Goal: Information Seeking & Learning: Learn about a topic

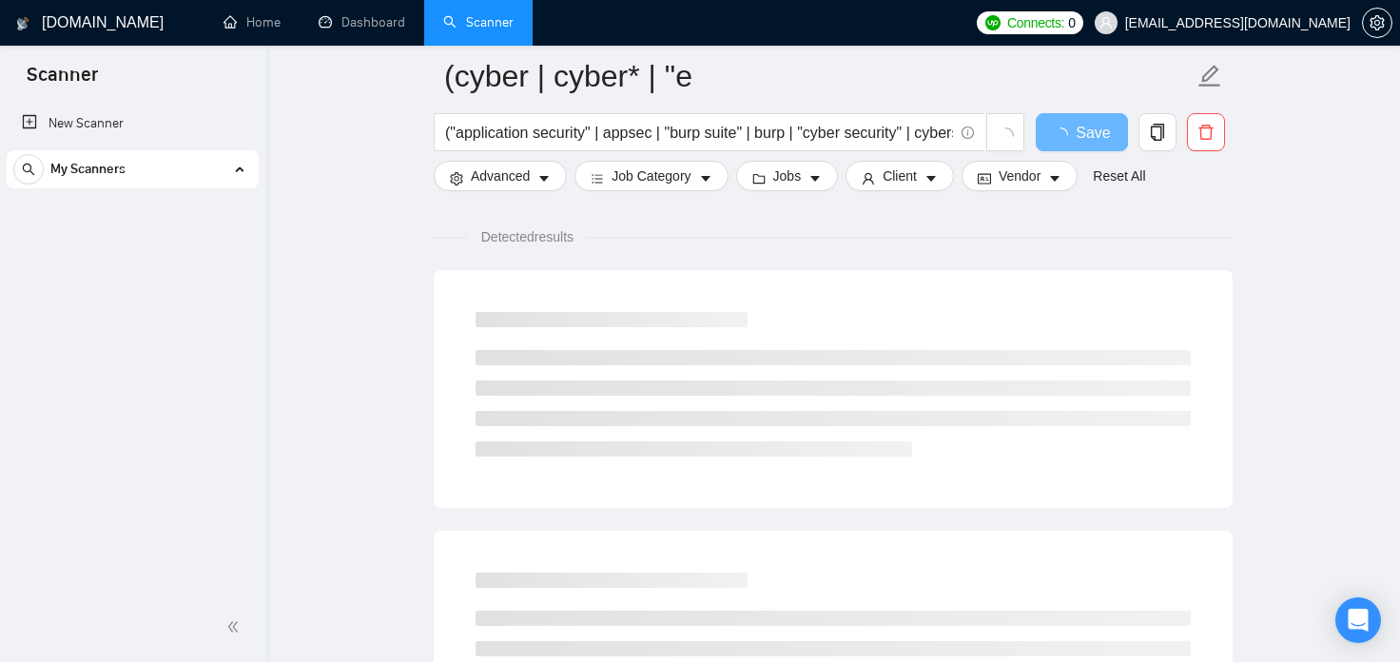
scroll to position [127, 0]
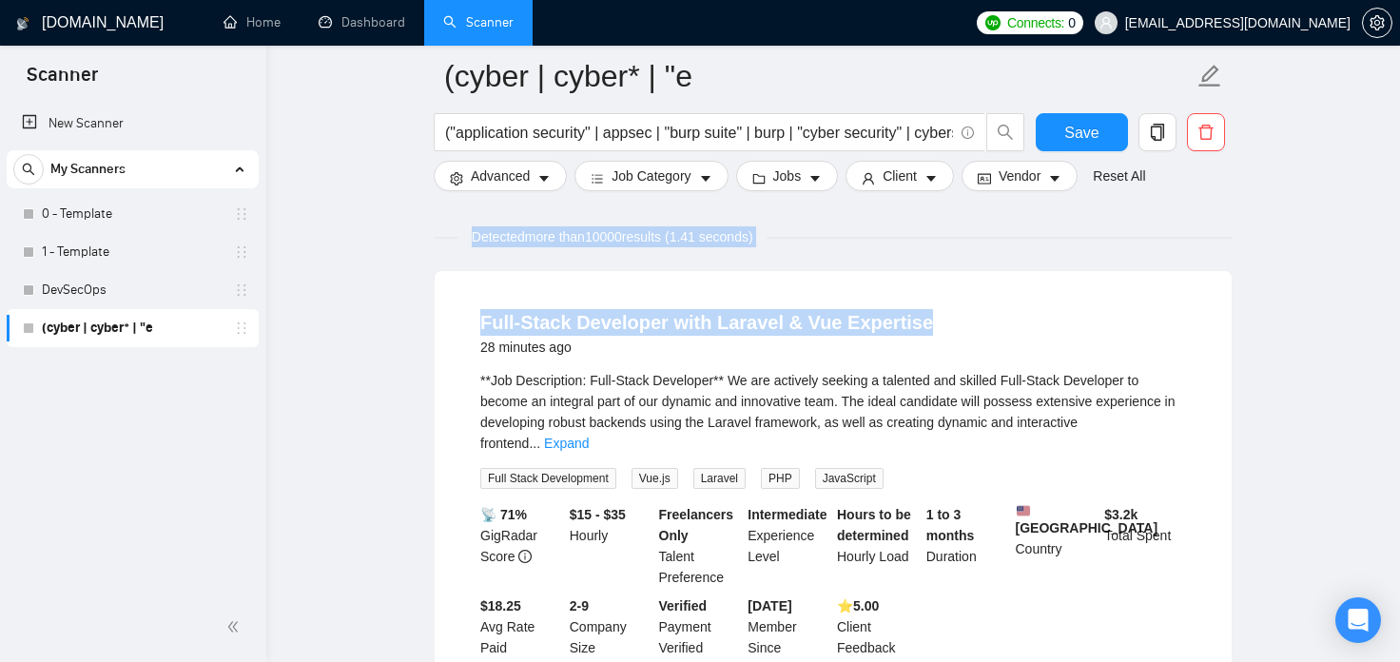
drag, startPoint x: 968, startPoint y: 331, endPoint x: 440, endPoint y: 225, distance: 538.3
click at [551, 243] on span "Detected more than 10000 results (1.41 seconds)" at bounding box center [612, 236] width 308 height 21
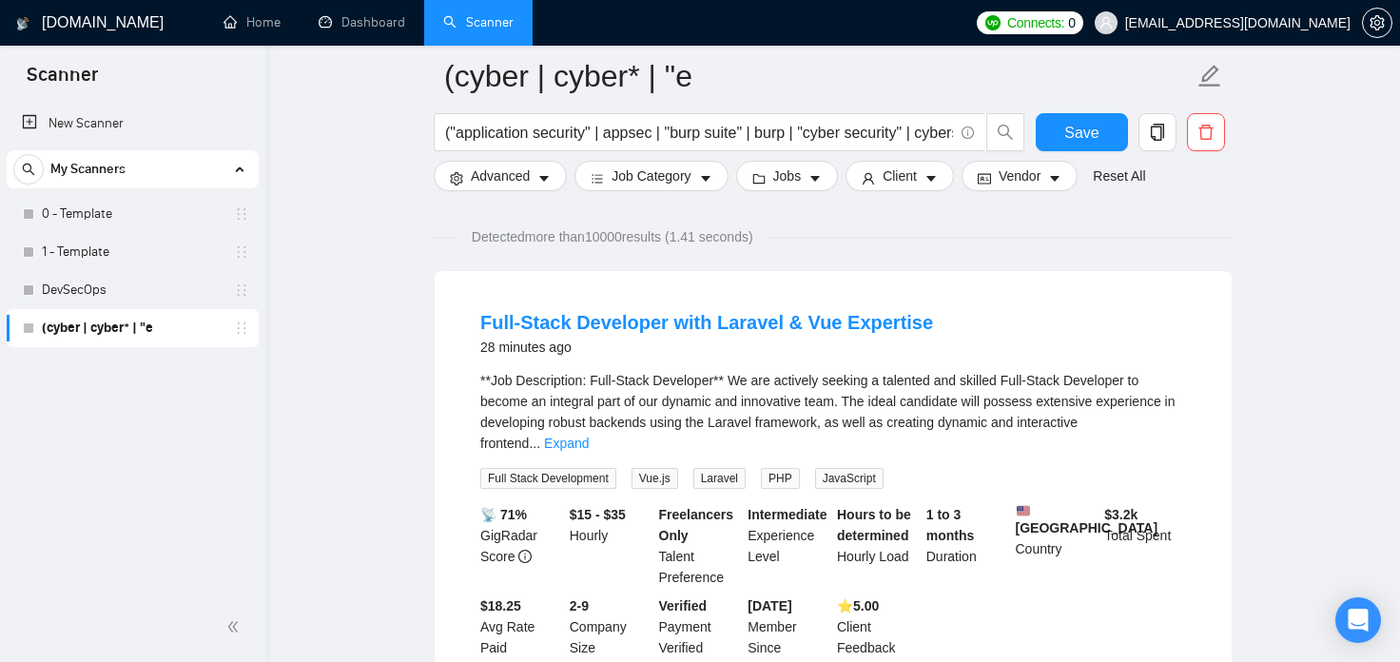
click at [552, 242] on span "Detected more than 10000 results (1.41 seconds)" at bounding box center [612, 236] width 308 height 21
click at [555, 243] on span "Detected more than 10000 results (1.41 seconds)" at bounding box center [612, 236] width 308 height 21
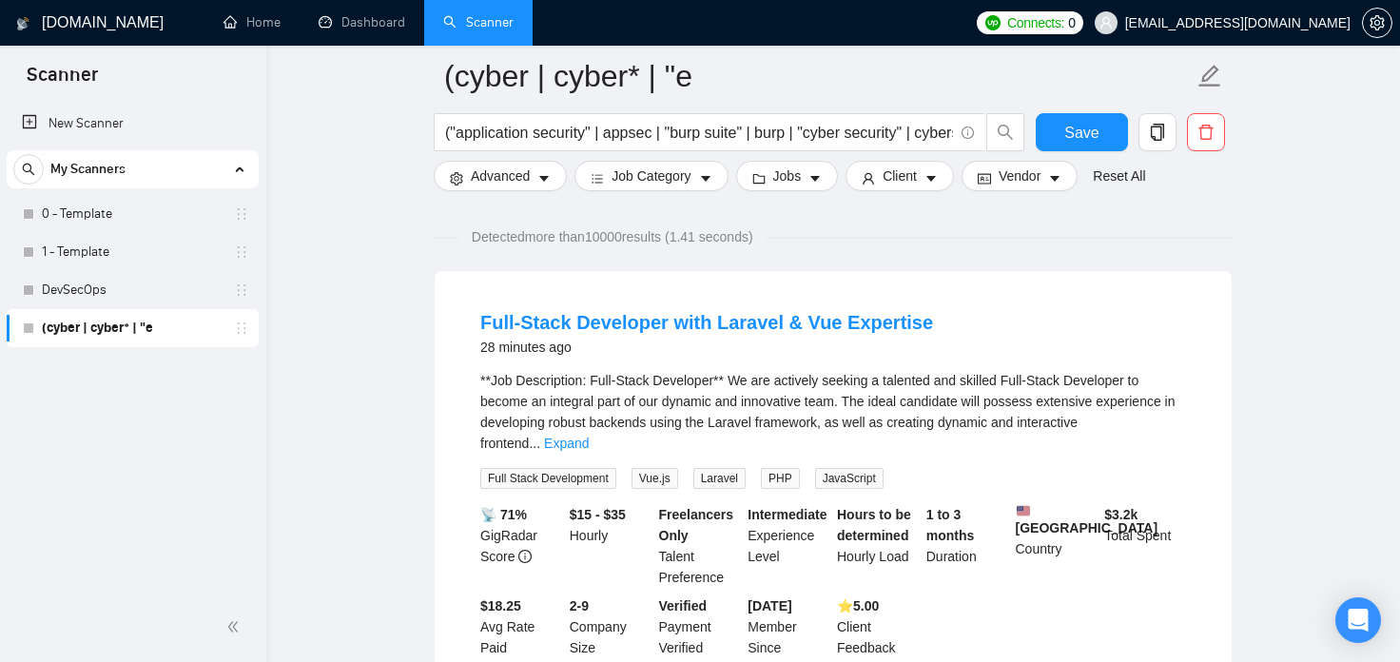
click at [555, 243] on span "Detected more than 10000 results (1.41 seconds)" at bounding box center [612, 236] width 308 height 21
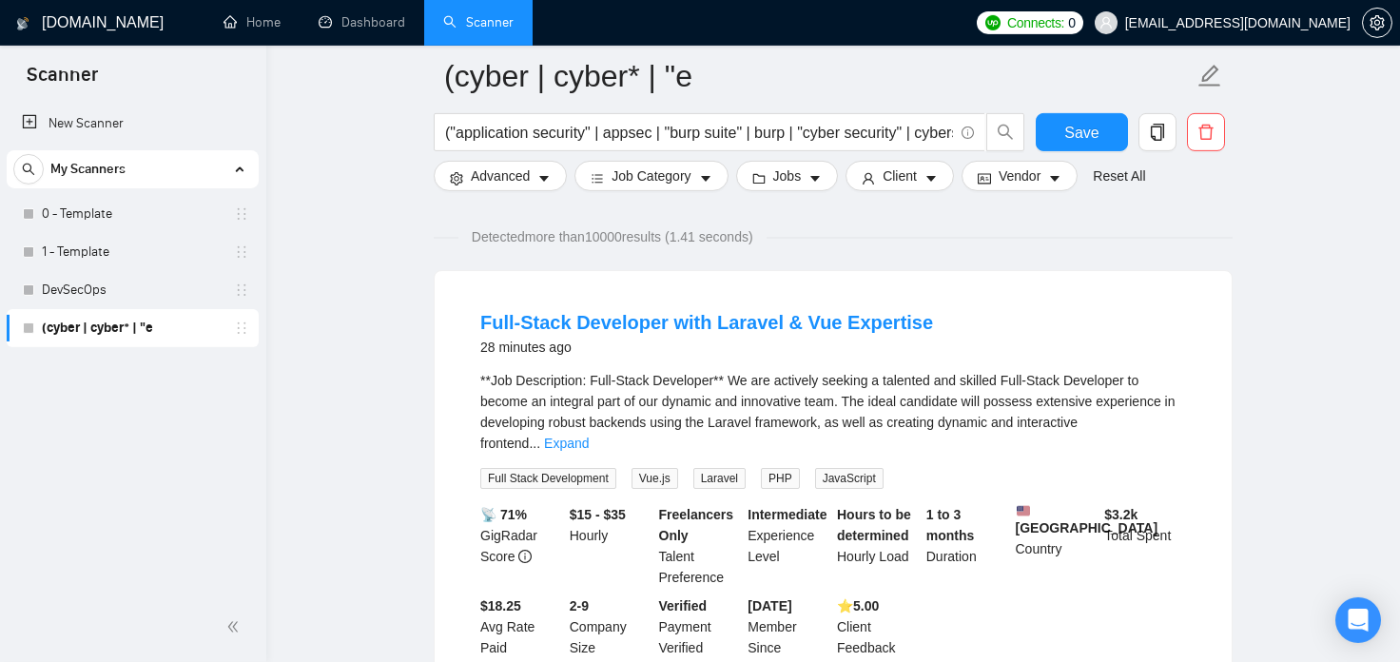
scroll to position [0, 0]
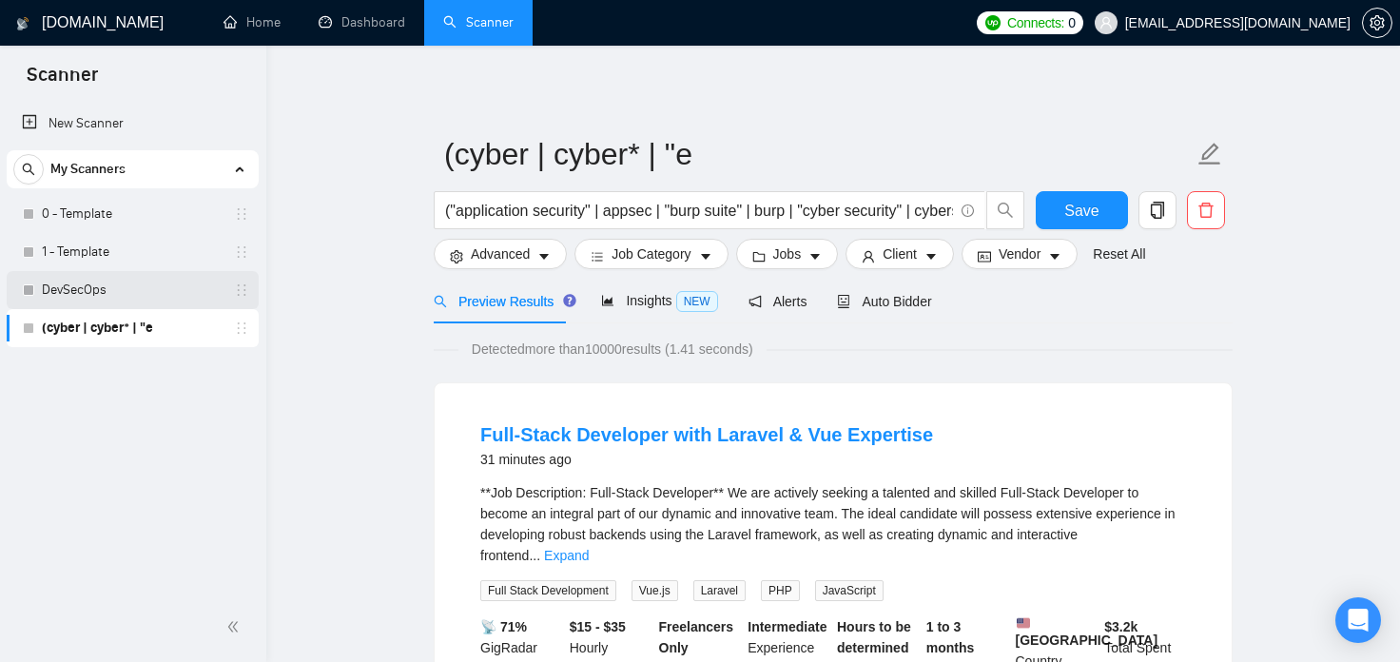
click at [69, 289] on link "DevSecOps" at bounding box center [132, 290] width 181 height 38
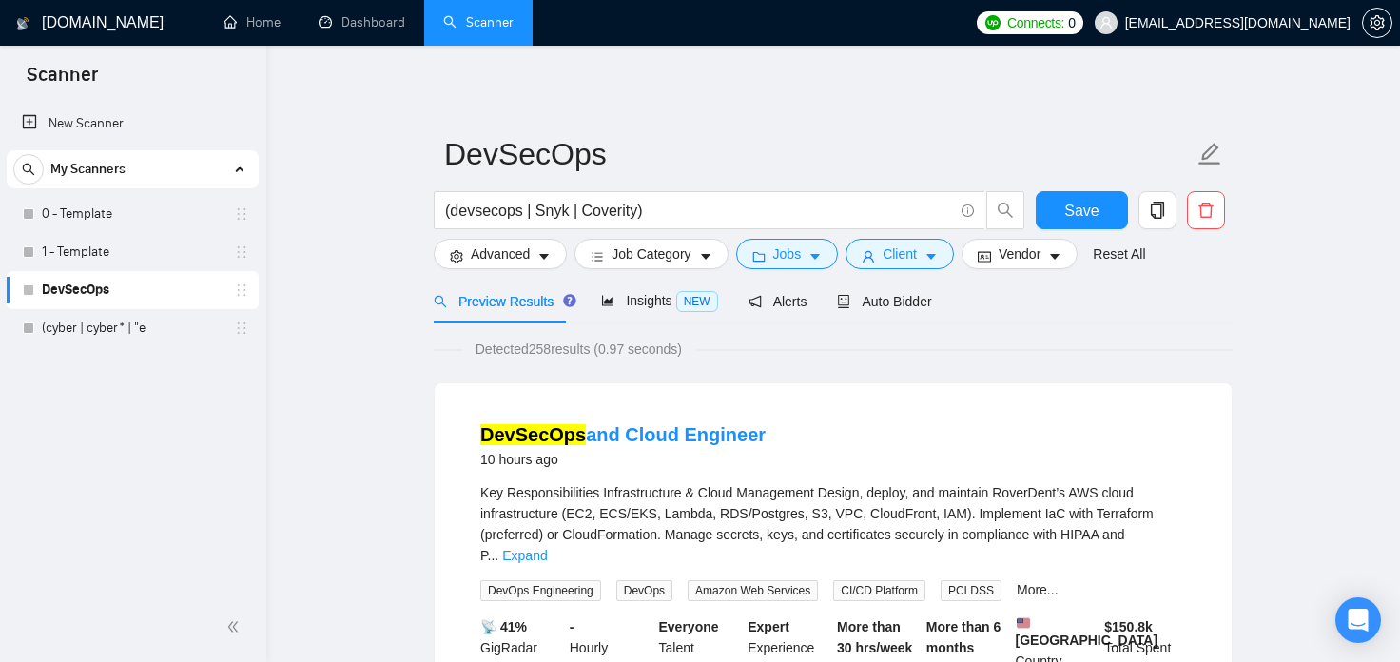
click at [711, 214] on input "(devsecops | Snyk | Coverity)" at bounding box center [699, 211] width 508 height 24
drag, startPoint x: 529, startPoint y: 354, endPoint x: 564, endPoint y: 358, distance: 35.4
click at [564, 358] on span "Detected 258 results (0.97 seconds)" at bounding box center [578, 349] width 233 height 21
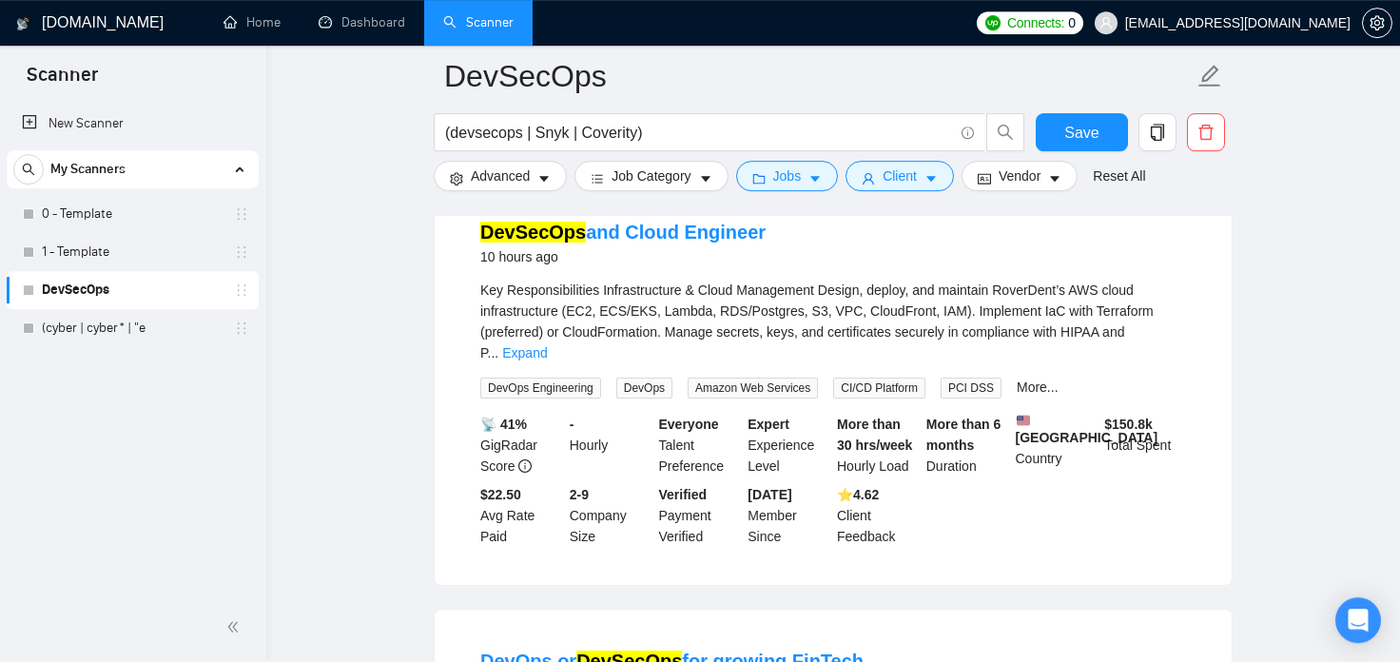
scroll to position [105, 0]
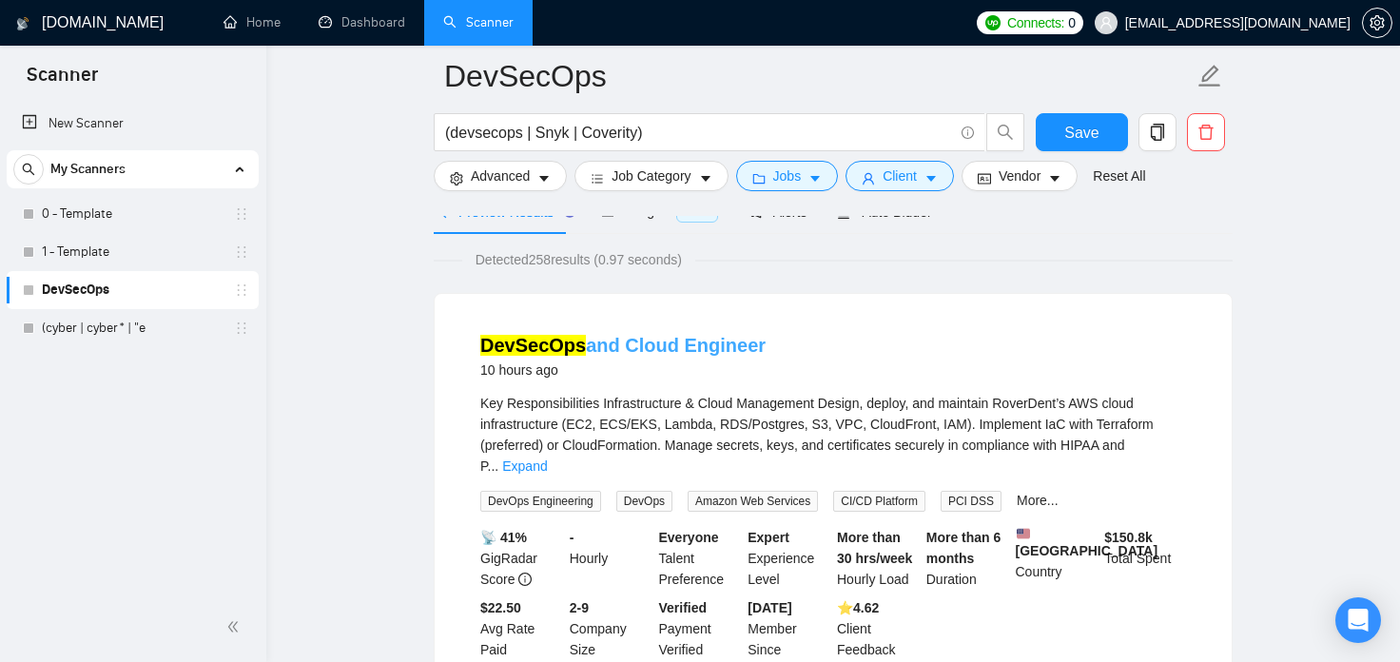
click at [585, 347] on link "DevSecOps and Cloud Engineer" at bounding box center [622, 345] width 285 height 21
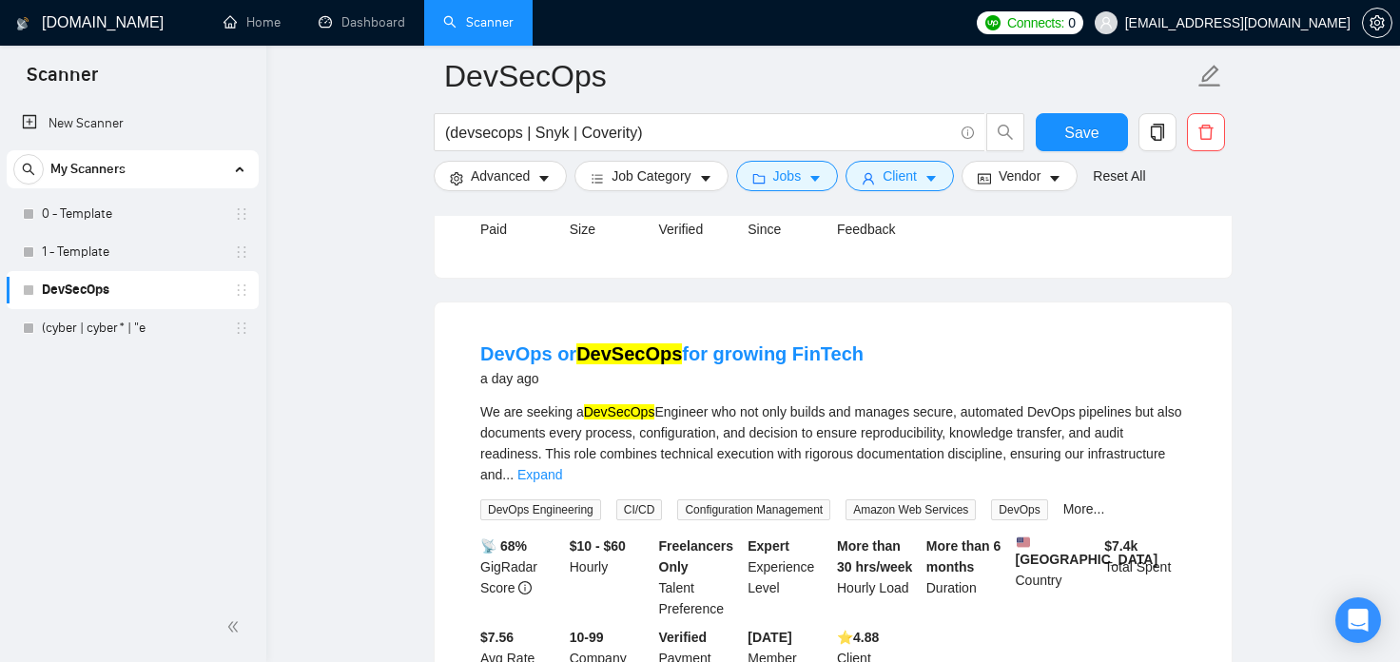
scroll to position [630, 0]
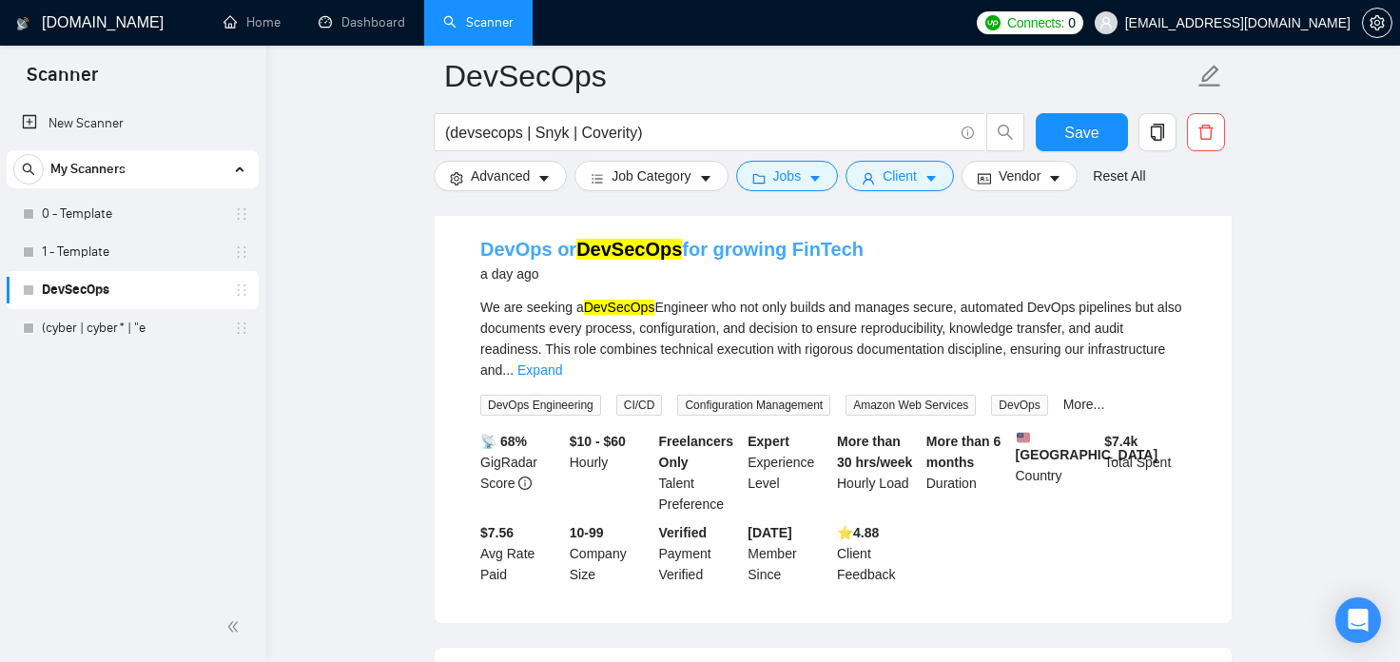
click at [783, 239] on link "DevOps or DevSecOps for growing FinTech" at bounding box center [671, 249] width 383 height 21
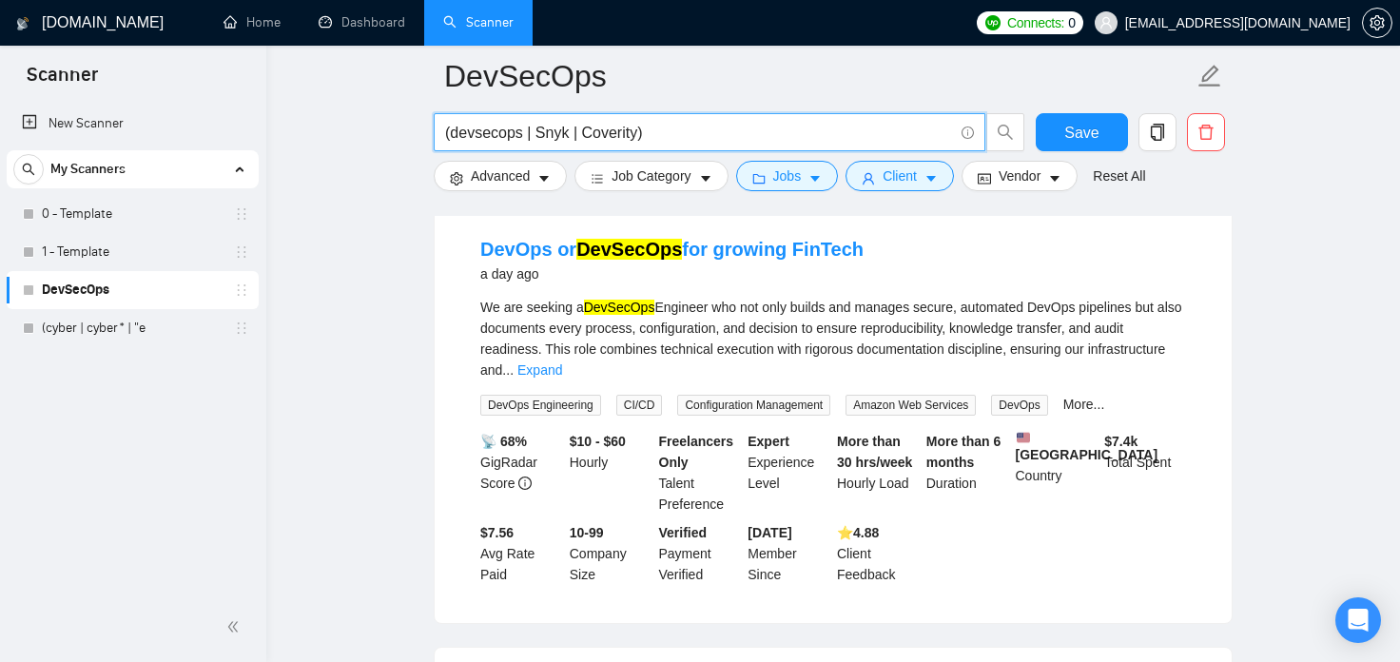
drag, startPoint x: 631, startPoint y: 131, endPoint x: 533, endPoint y: 131, distance: 98.9
click at [533, 131] on input "(devsecops | Snyk | Coverity)" at bounding box center [699, 133] width 508 height 24
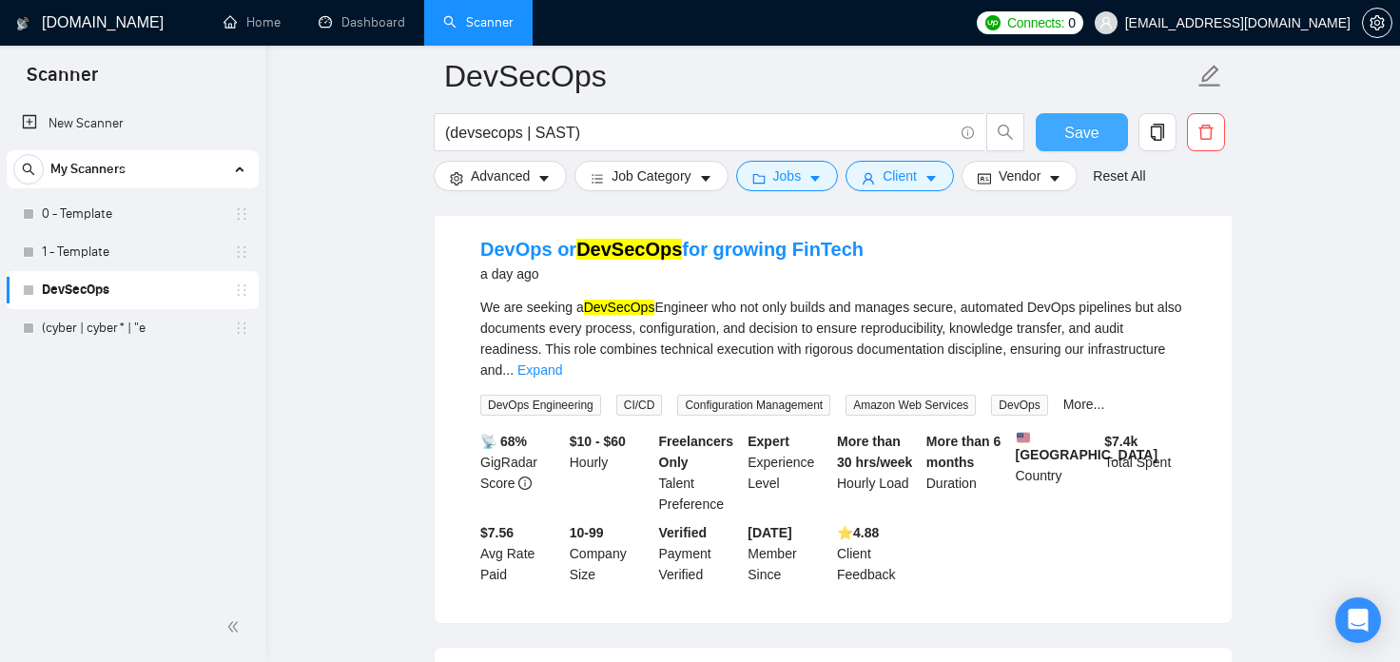
click at [1098, 127] on button "Save" at bounding box center [1082, 132] width 92 height 38
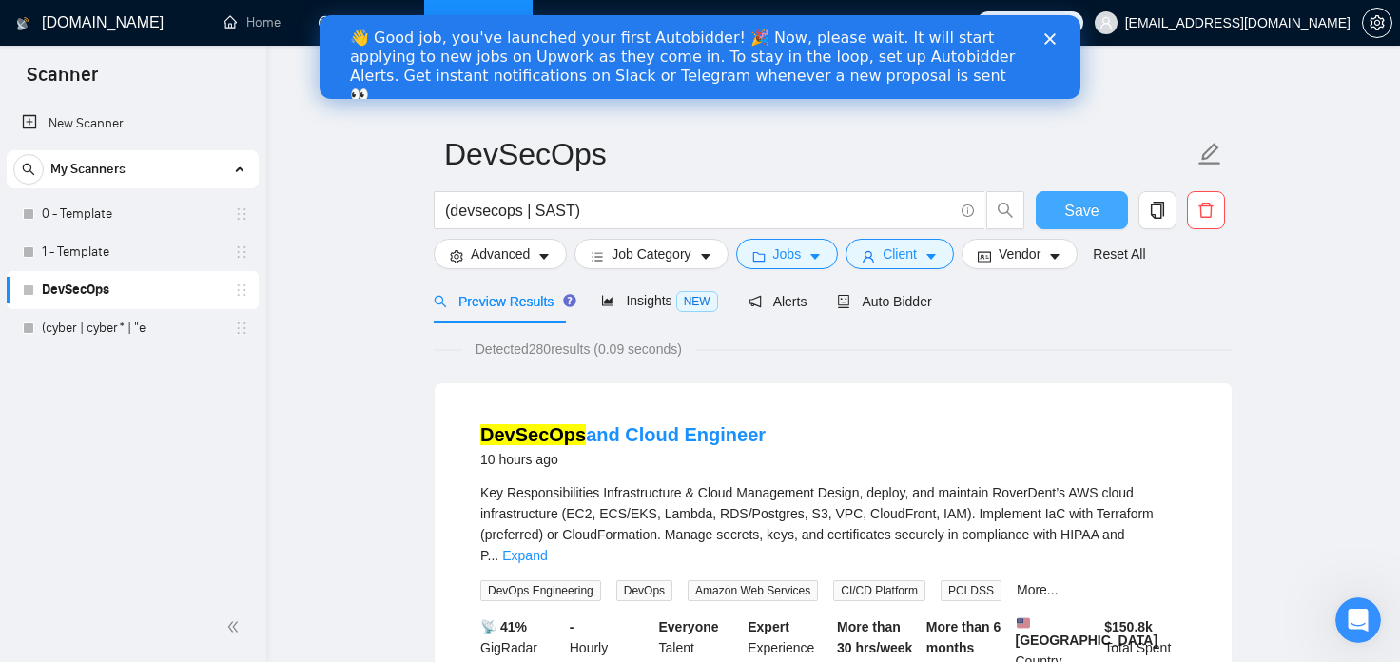
scroll to position [0, 0]
click at [1053, 42] on icon "Close" at bounding box center [1049, 38] width 11 height 11
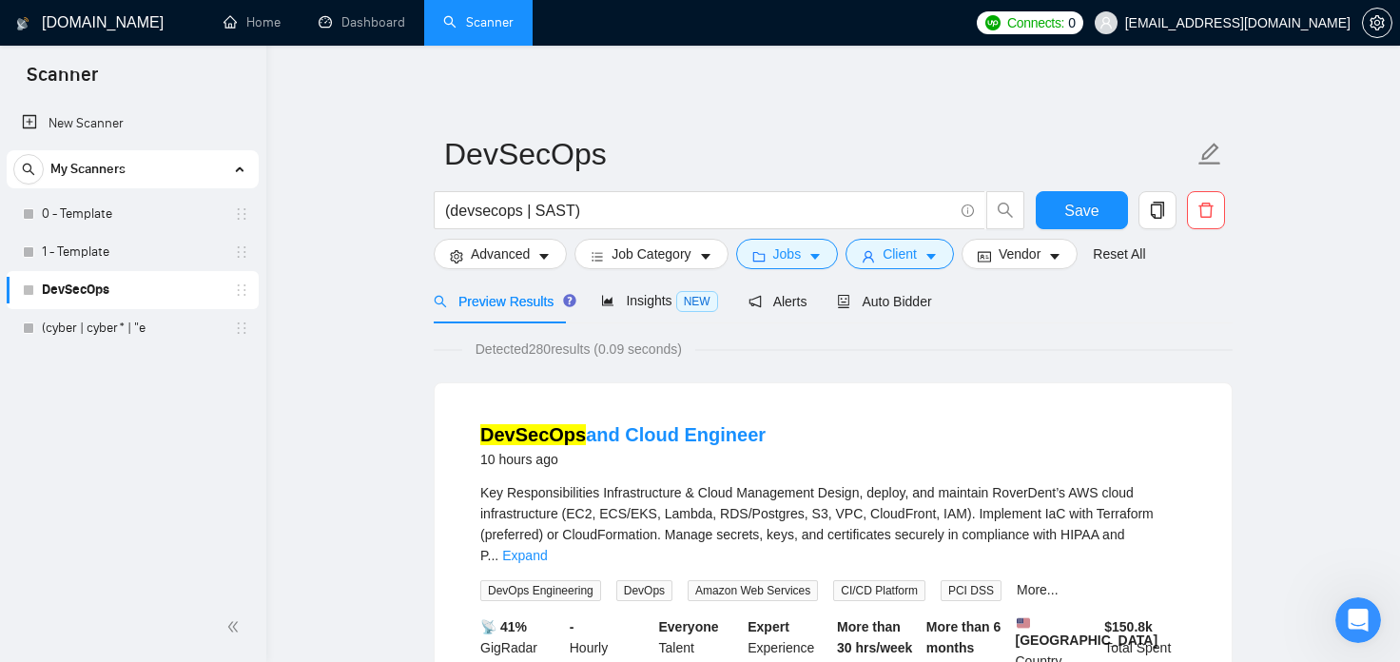
drag, startPoint x: 552, startPoint y: 350, endPoint x: 534, endPoint y: 353, distance: 17.4
click at [534, 353] on span "Detected 280 results (0.09 seconds)" at bounding box center [578, 349] width 233 height 21
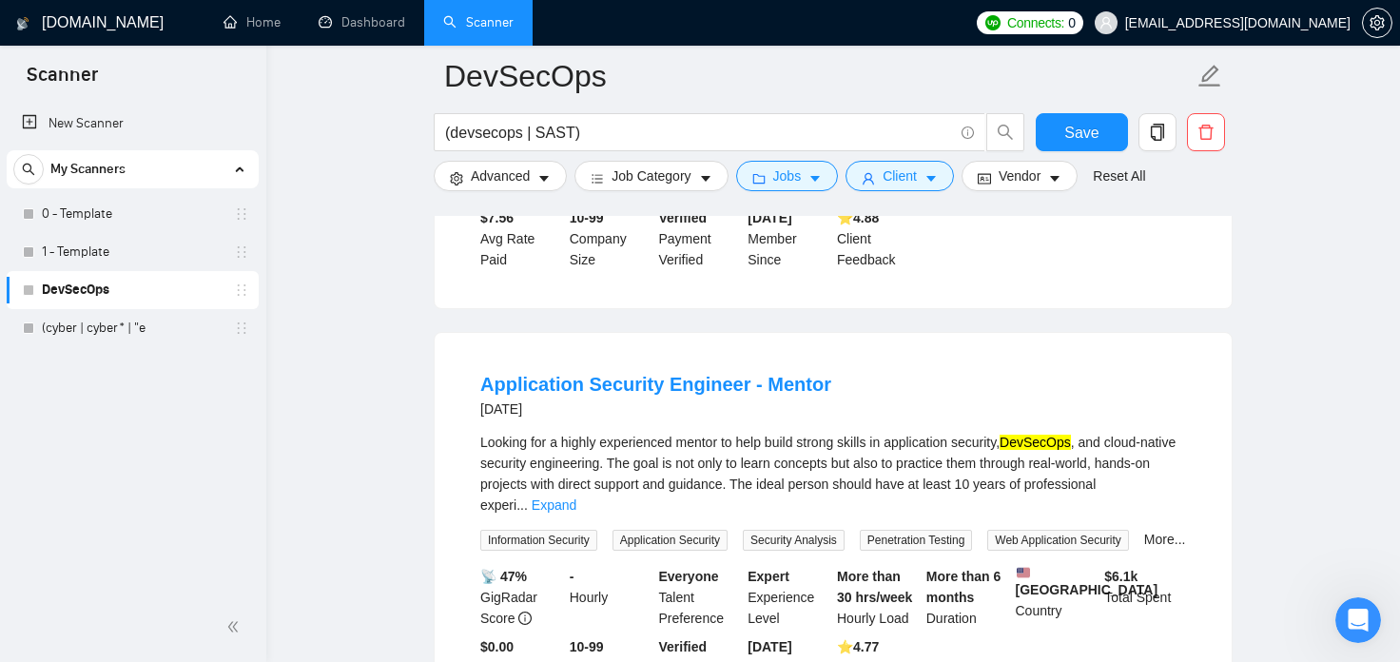
scroll to position [315, 0]
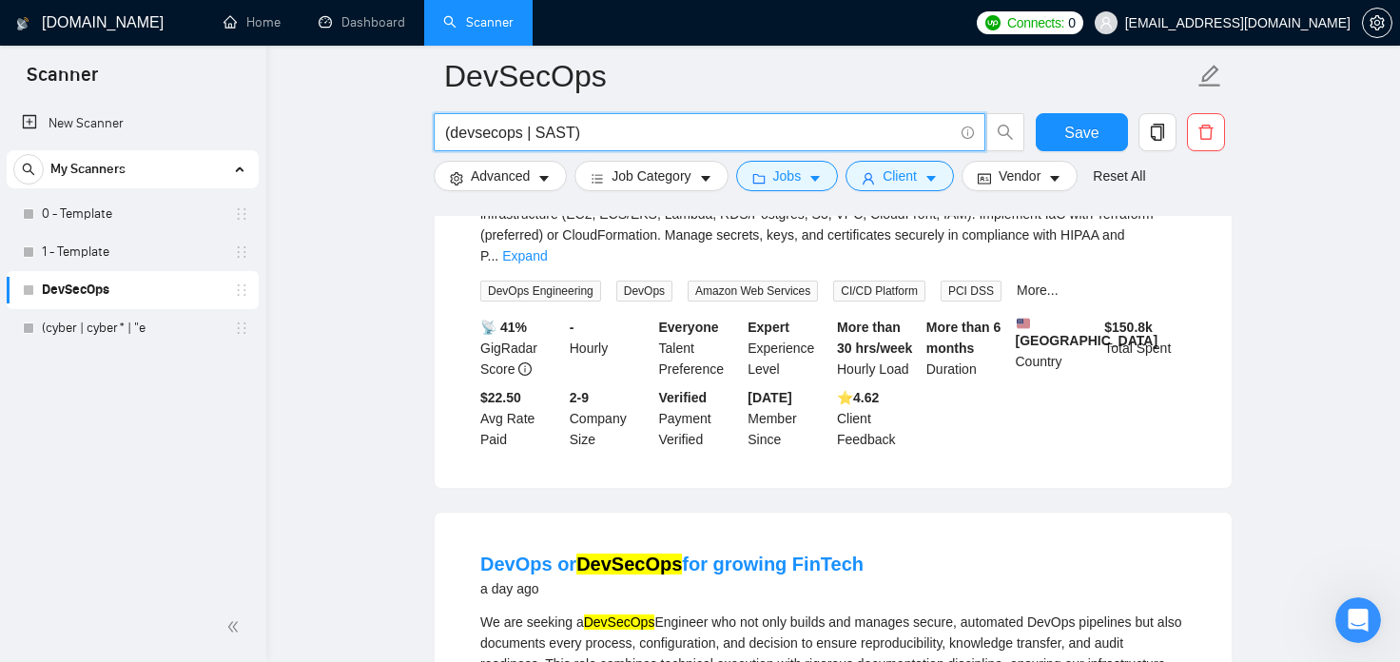
drag, startPoint x: 534, startPoint y: 137, endPoint x: 453, endPoint y: 136, distance: 80.8
click at [453, 136] on input "(devsecops | SAST)" at bounding box center [699, 133] width 508 height 24
type input "(SAST)"
click at [1089, 124] on span "Save" at bounding box center [1081, 133] width 34 height 24
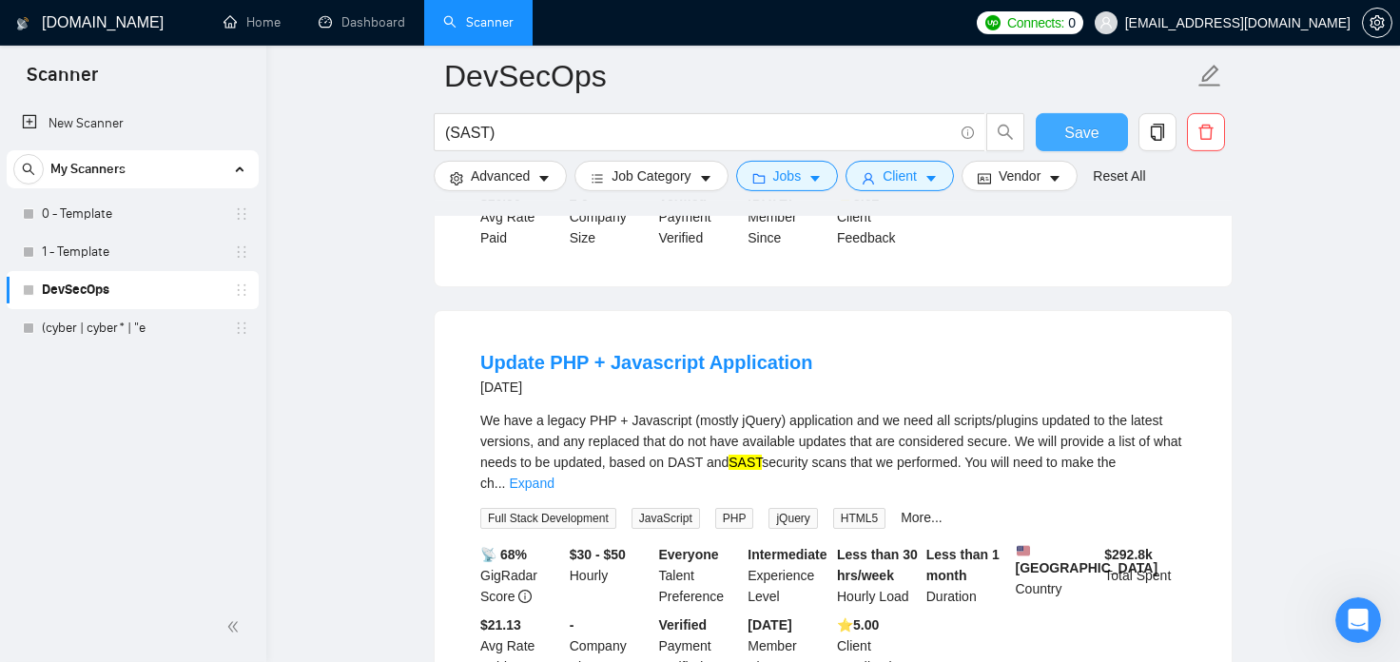
scroll to position [1050, 0]
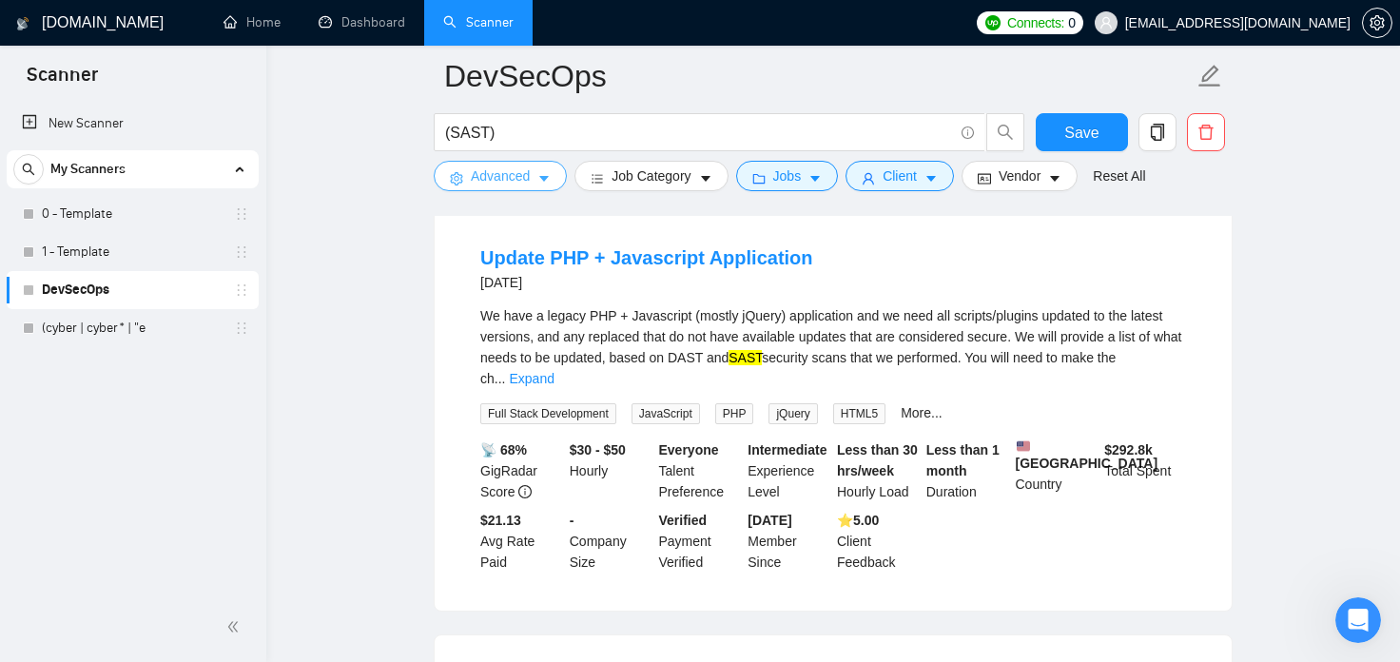
click at [527, 178] on span "Advanced" at bounding box center [500, 175] width 59 height 21
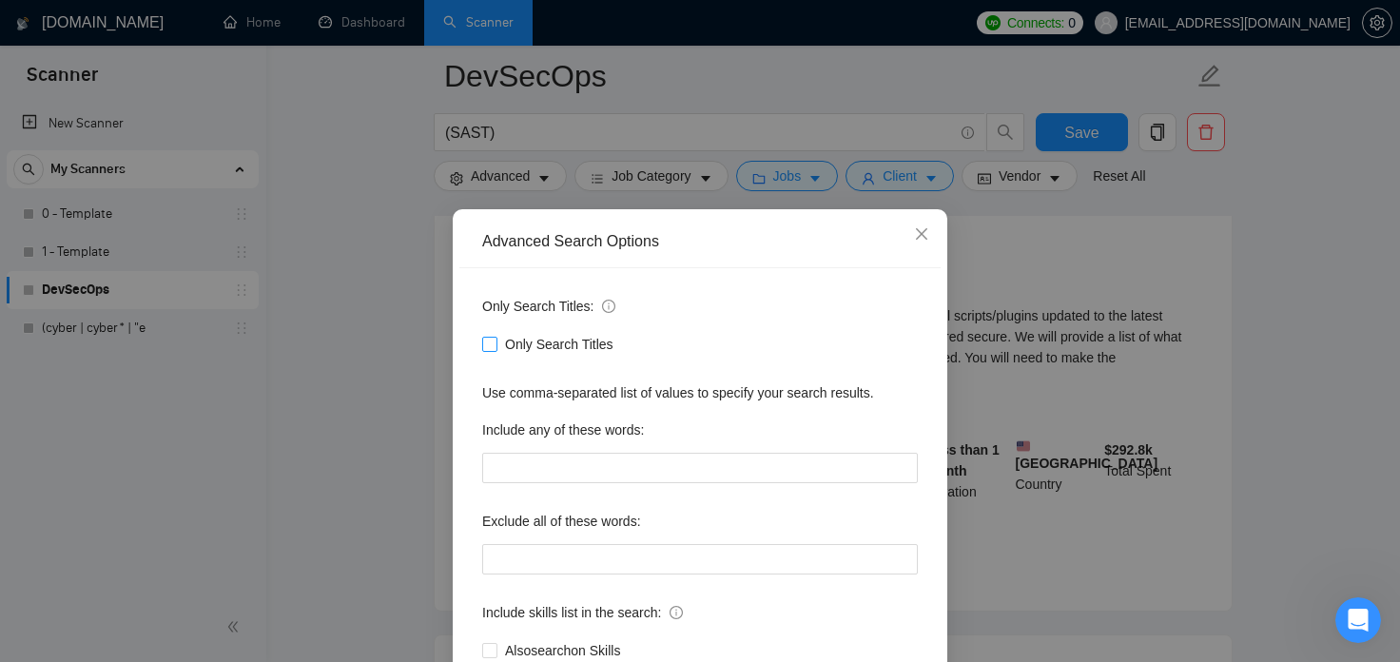
click at [496, 348] on span at bounding box center [489, 344] width 15 height 15
click at [495, 348] on input "Only Search Titles" at bounding box center [488, 343] width 13 height 13
checkbox input "true"
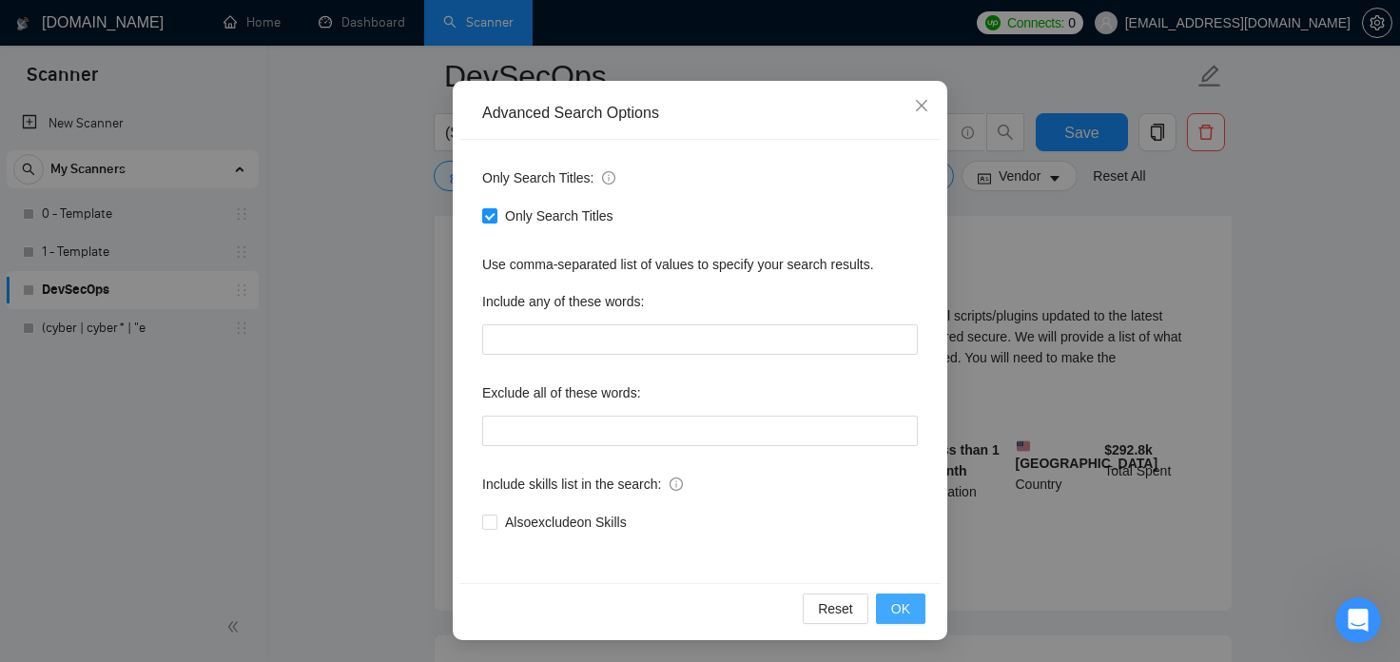
click at [901, 608] on span "OK" at bounding box center [900, 608] width 19 height 21
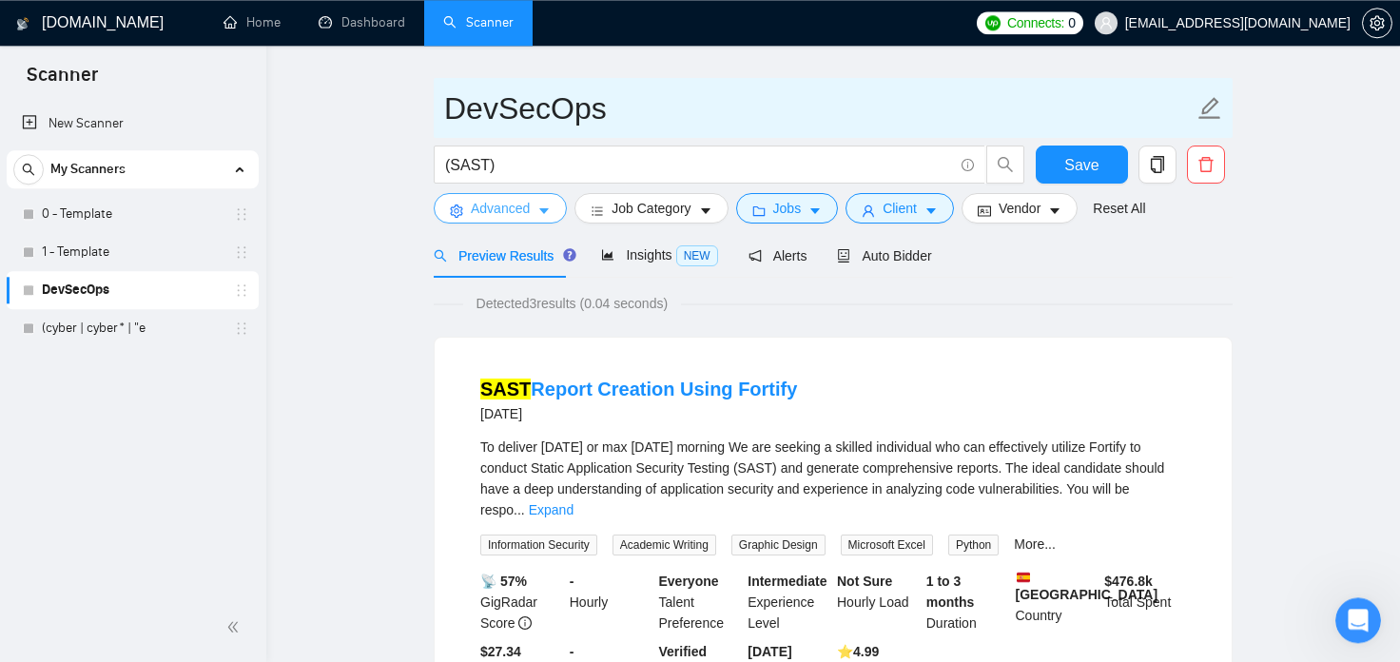
scroll to position [0, 0]
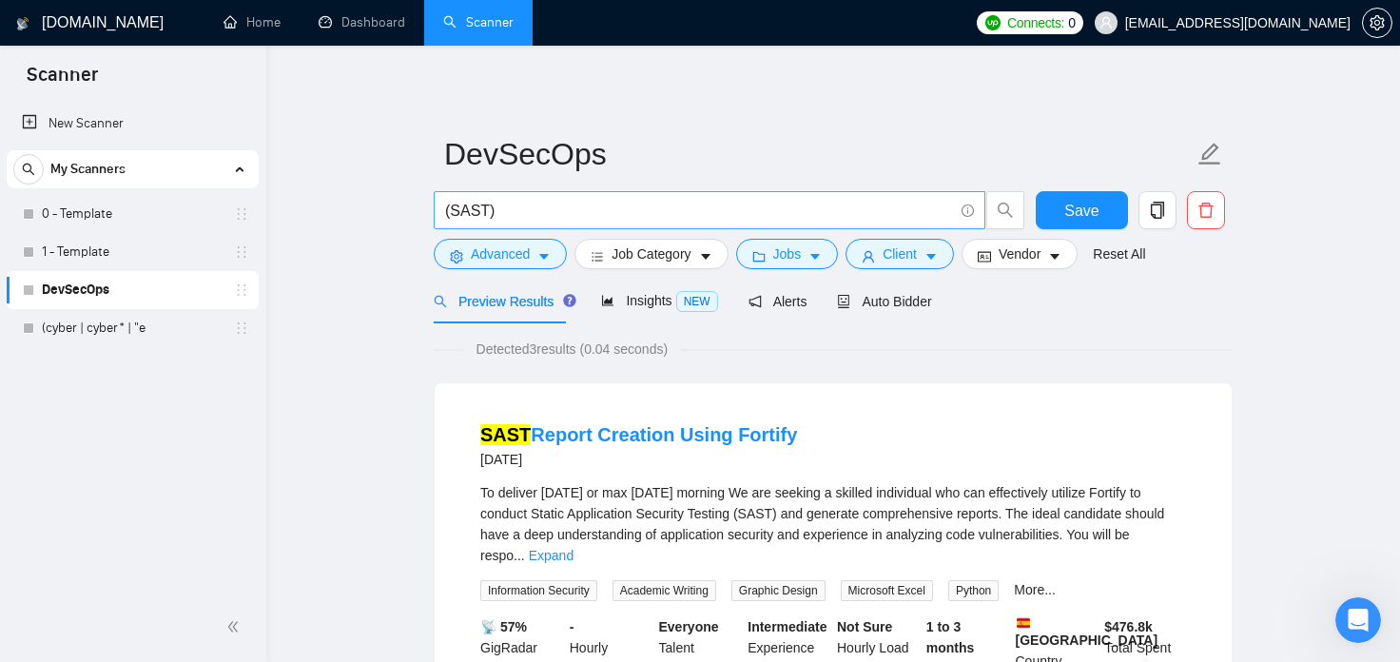
click at [450, 213] on input "(SAST)" at bounding box center [699, 211] width 508 height 24
paste input "devsecops |"
type input "(devsecops | SAST)"
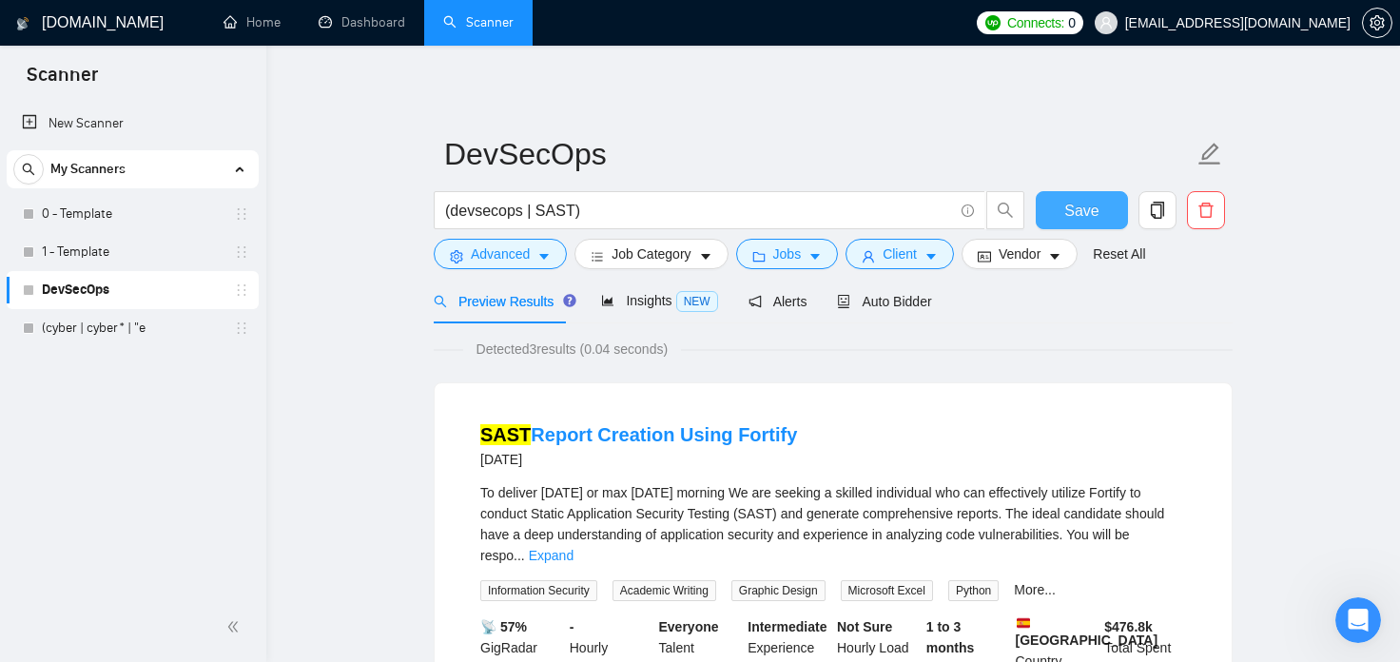
click at [1092, 205] on span "Save" at bounding box center [1081, 211] width 34 height 24
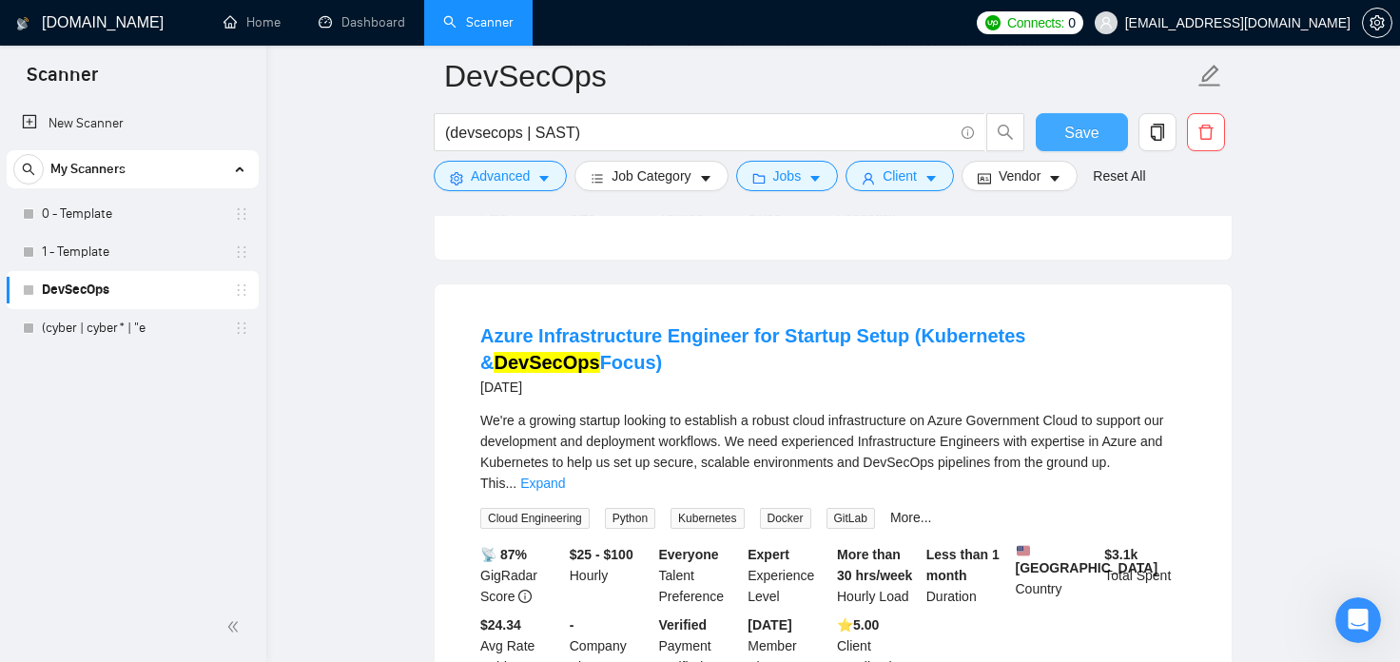
scroll to position [1050, 0]
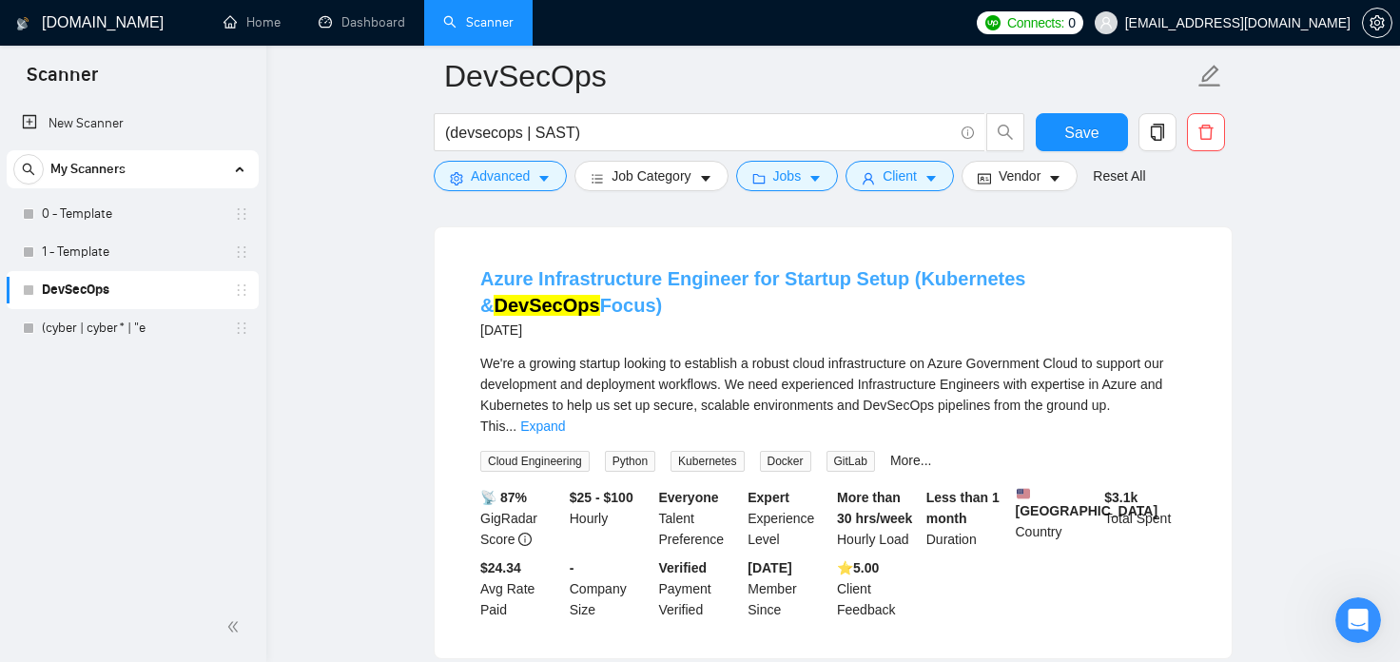
click at [1025, 268] on link "Azure Infrastructure Engineer for Startup Setup (Kubernetes & DevSecOps Focus)" at bounding box center [752, 292] width 545 height 48
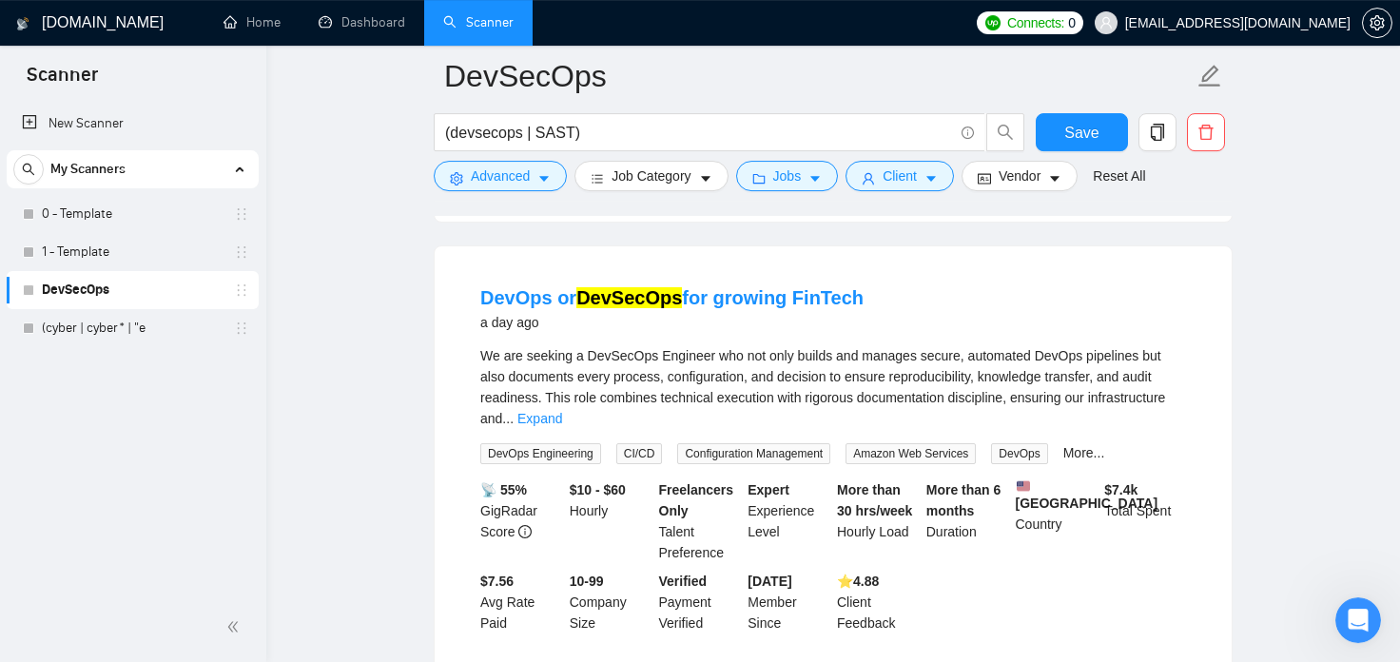
scroll to position [525, 0]
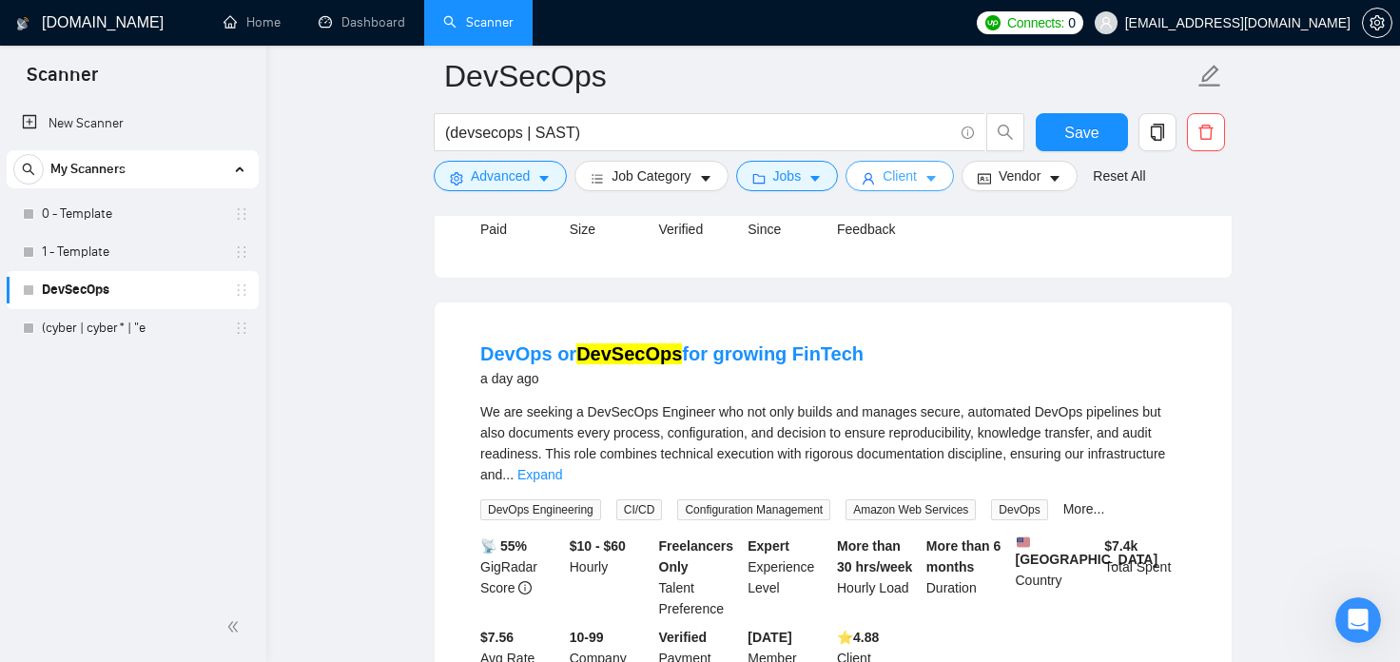
click at [898, 178] on span "Client" at bounding box center [900, 175] width 34 height 21
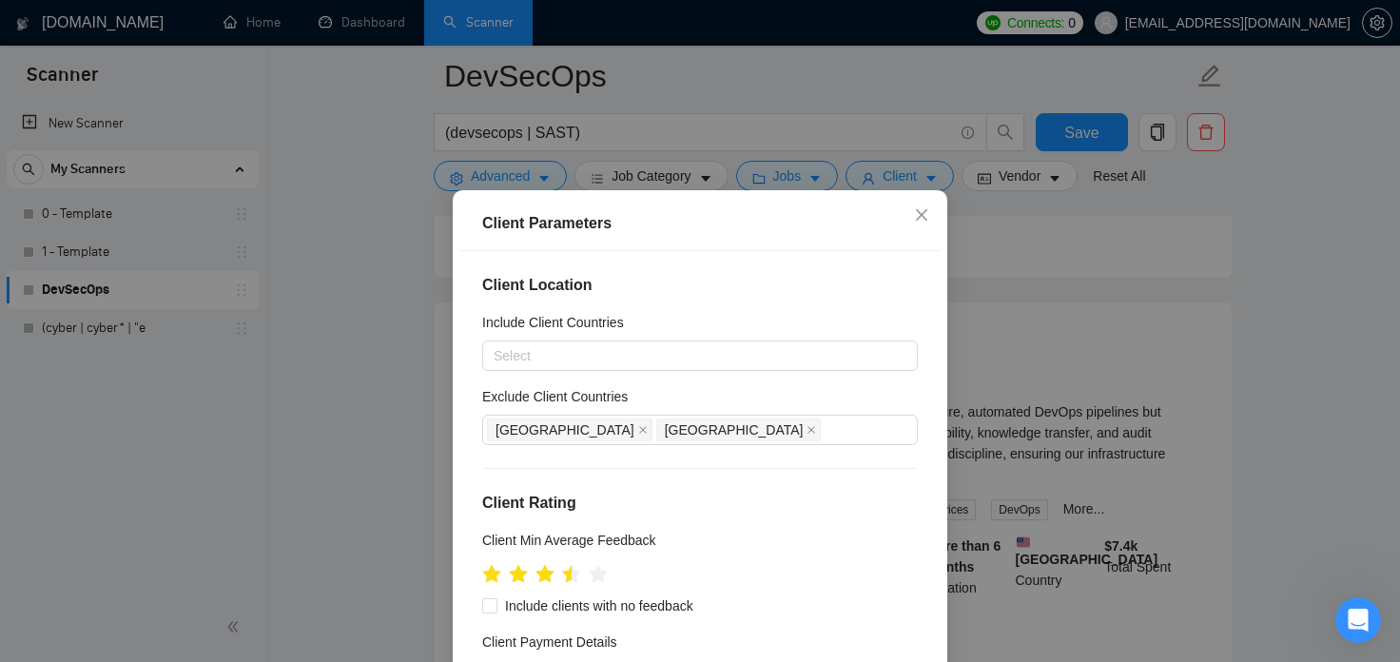
click at [1335, 436] on div "Client Parameters Client Location Include Client Countries Select Exclude Clien…" at bounding box center [700, 331] width 1400 height 662
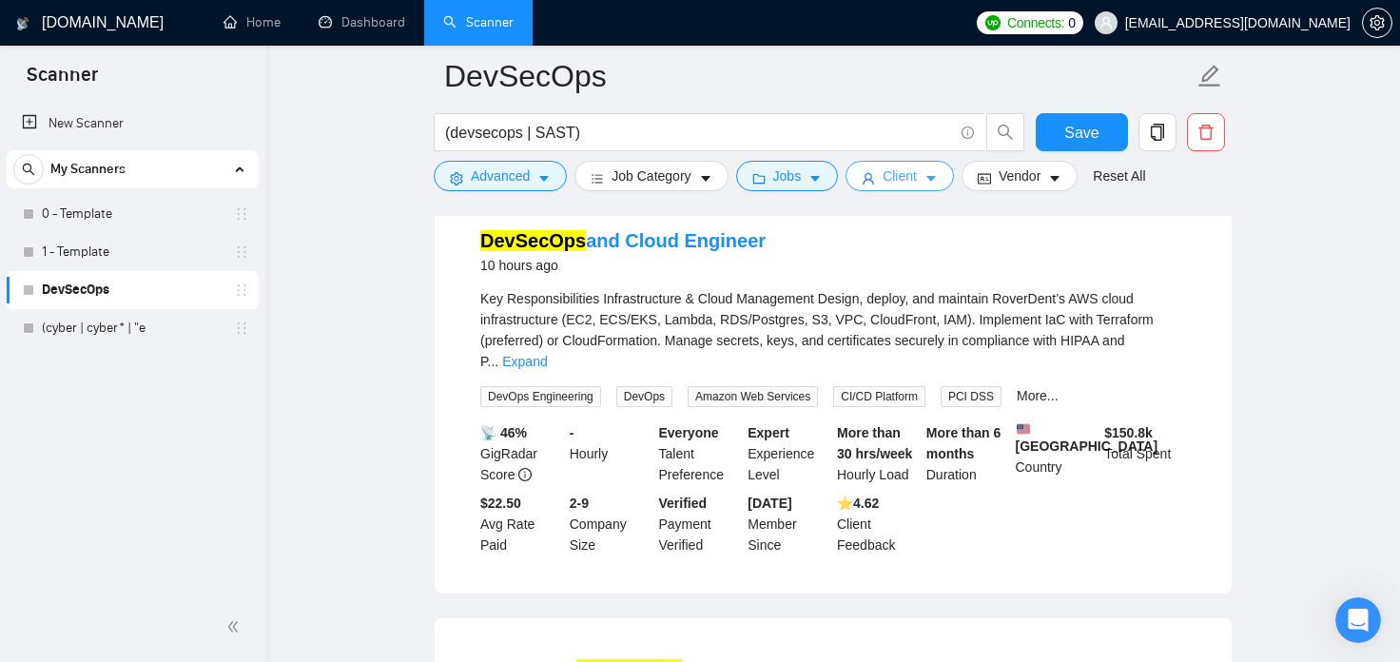
scroll to position [0, 0]
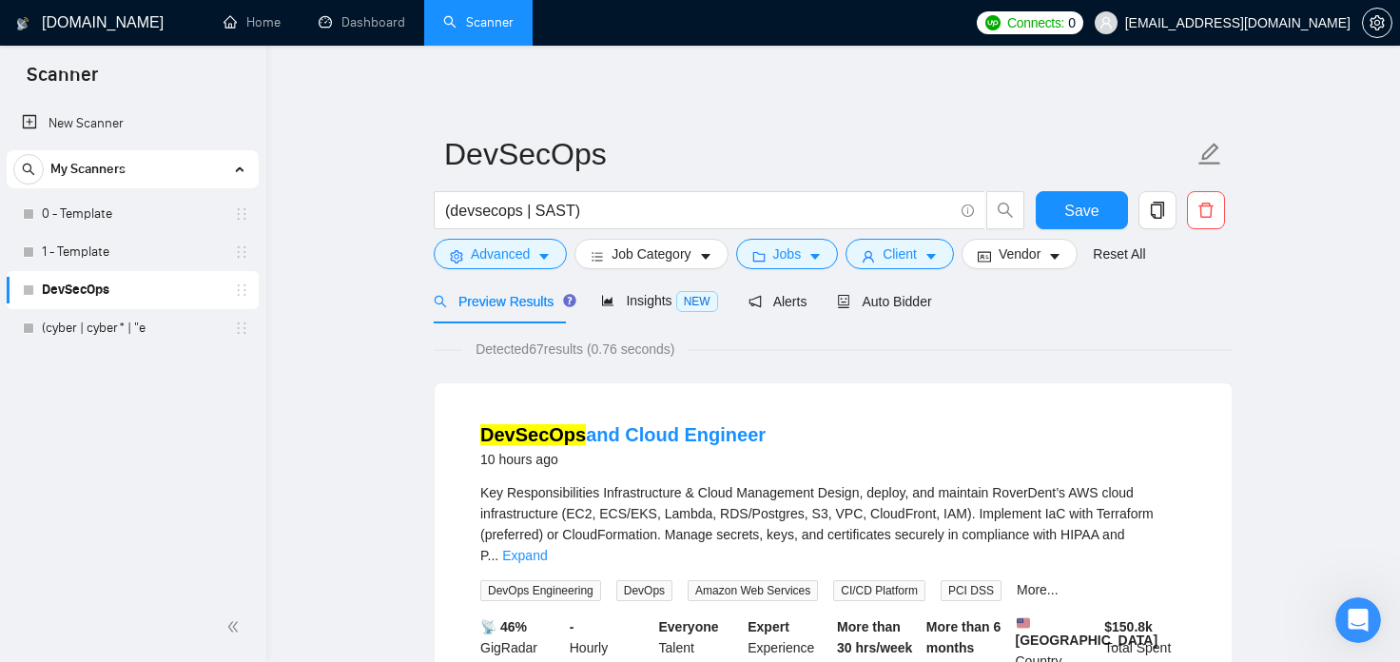
click at [1172, 311] on div "Preview Results Insights NEW Alerts Auto Bidder" at bounding box center [833, 301] width 799 height 45
click at [572, 214] on input "(devsecops | SAST)" at bounding box center [699, 211] width 508 height 24
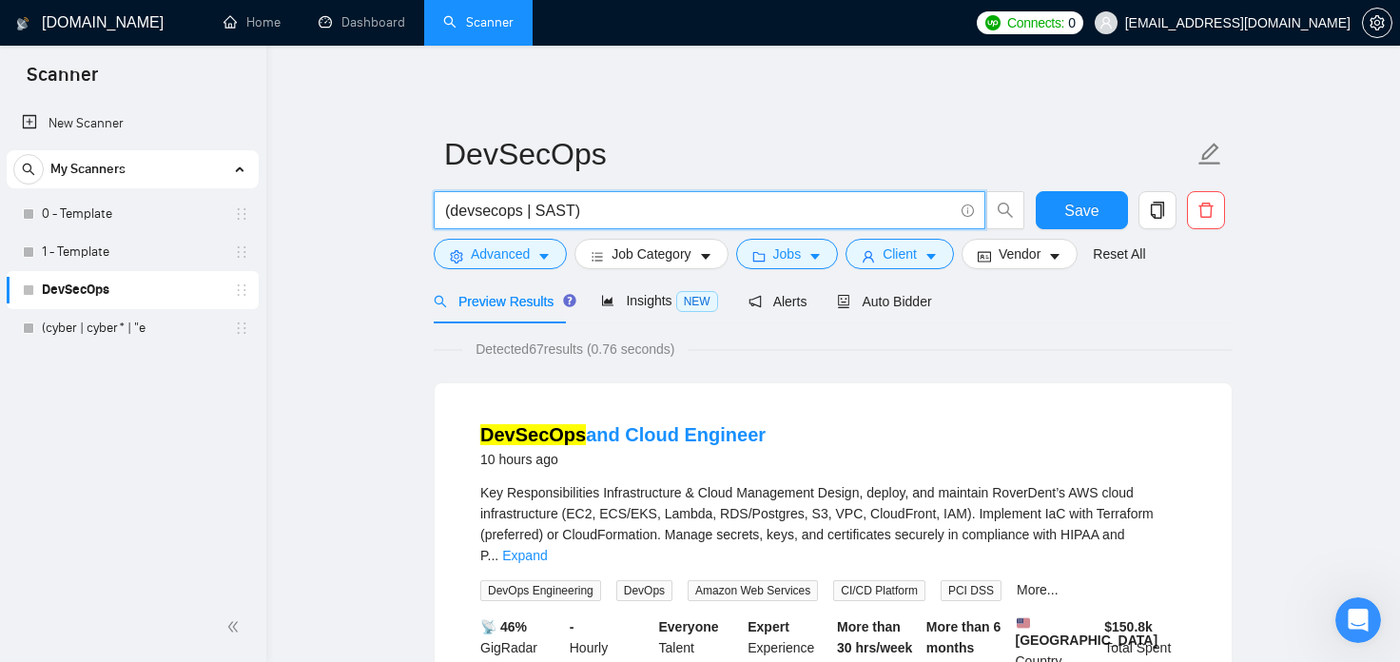
click at [566, 213] on input "(devsecops | SAST)" at bounding box center [699, 211] width 508 height 24
click at [578, 205] on input "(devsecops | SAST | )" at bounding box center [699, 211] width 508 height 24
type input "(devsecops | SAST | Jenkins)"
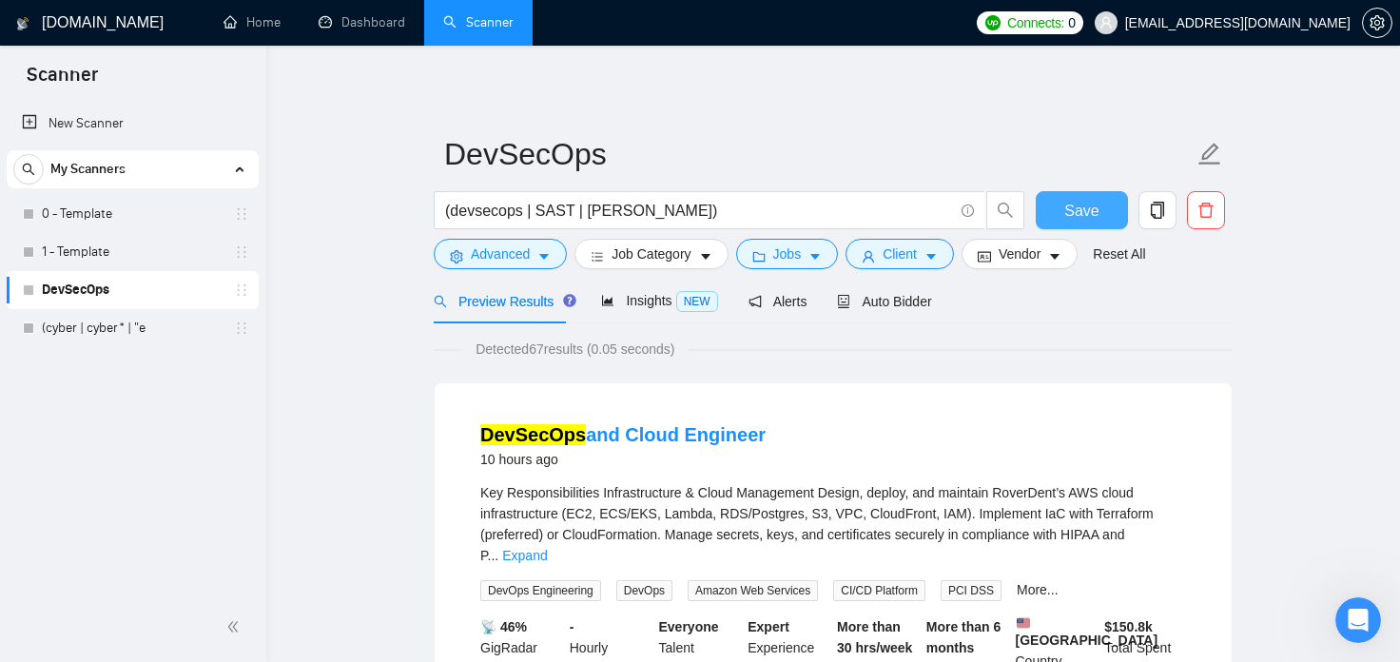
click at [1112, 212] on button "Save" at bounding box center [1082, 210] width 92 height 38
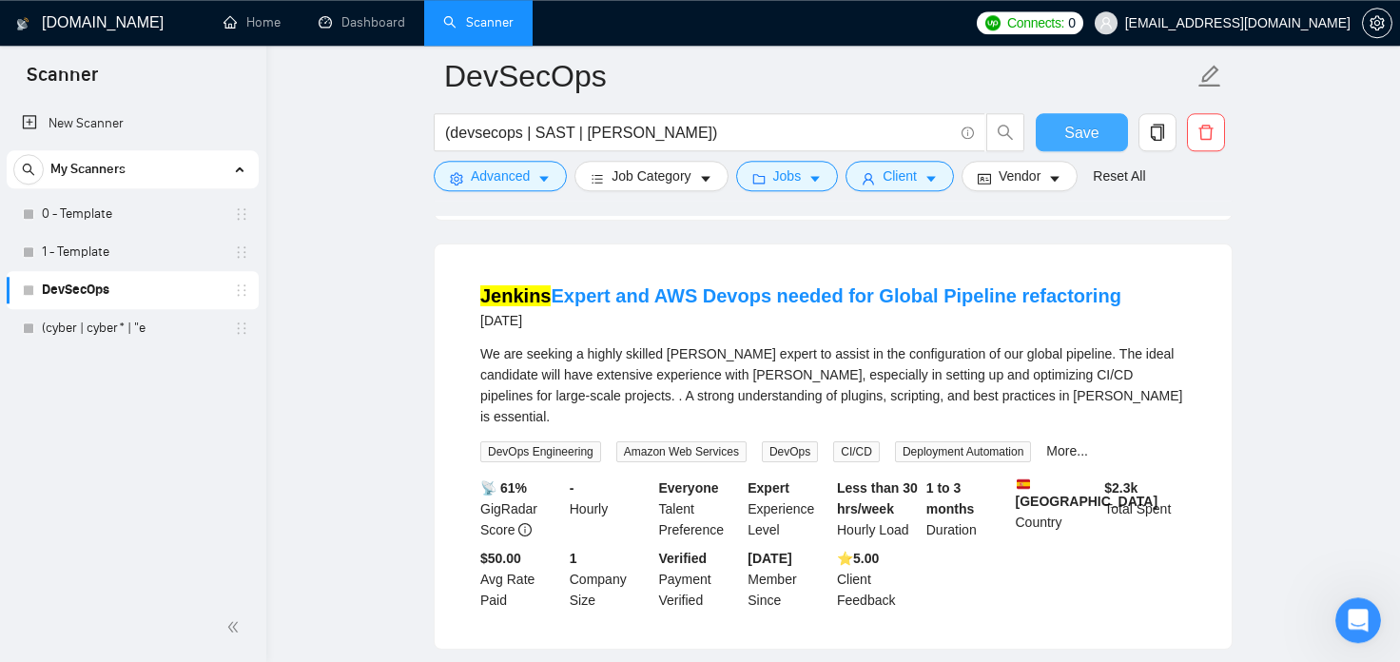
scroll to position [4090, 0]
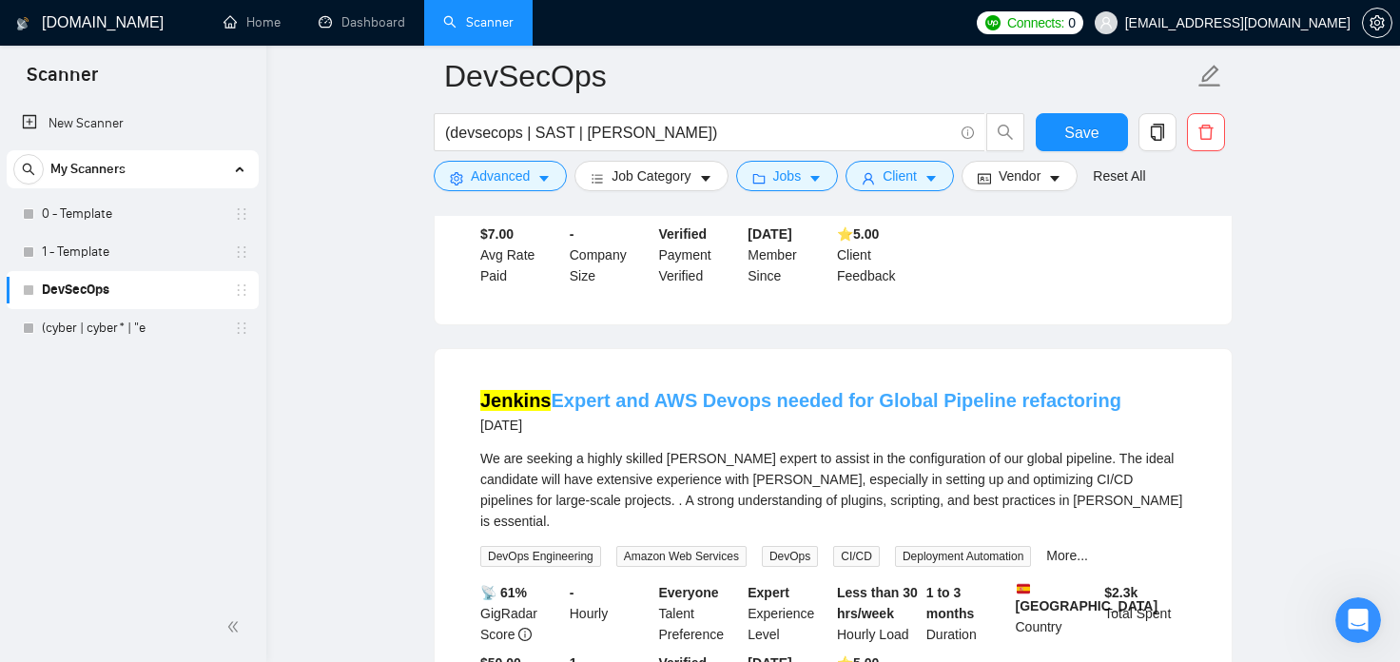
click at [995, 390] on link "Jenkins Expert and AWS Devops needed for Global Pipeline refactoring" at bounding box center [800, 400] width 641 height 21
click at [1290, 314] on main "DevSecOps (devsecops | SAST | Jenkins) Save Advanced Job Category Jobs Client V…" at bounding box center [833, 554] width 1073 height 8925
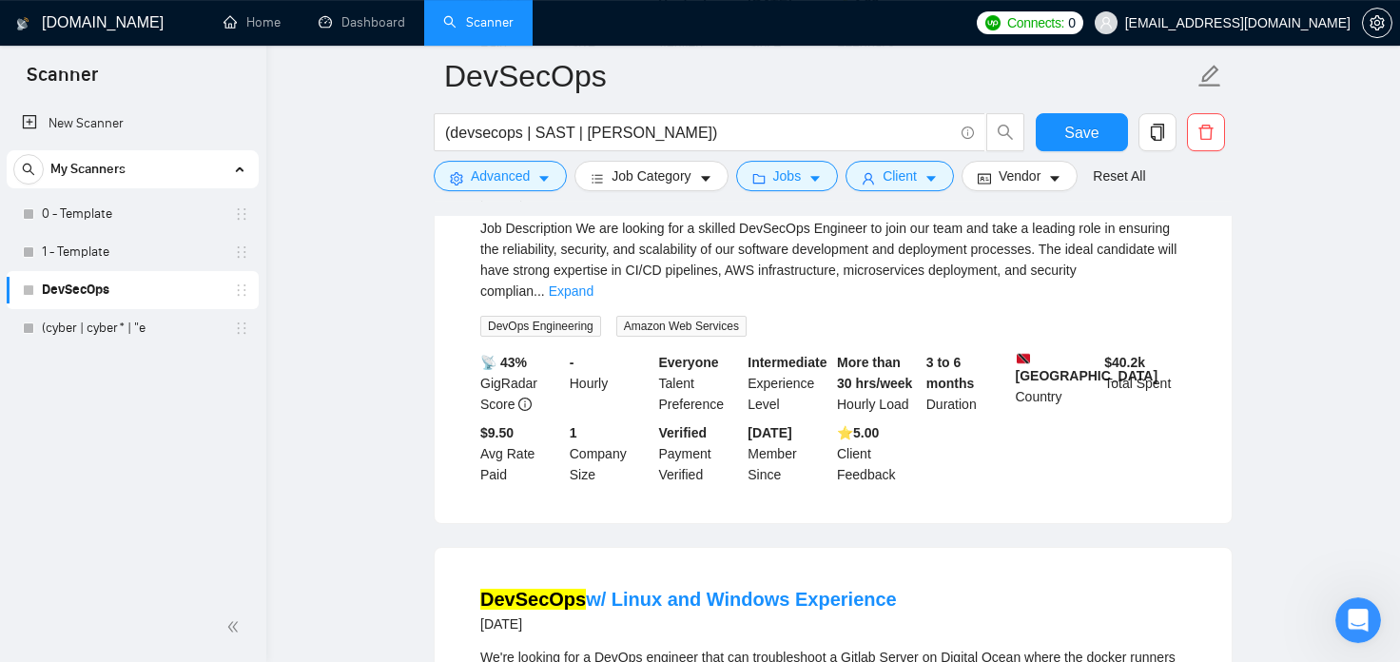
scroll to position [7239, 0]
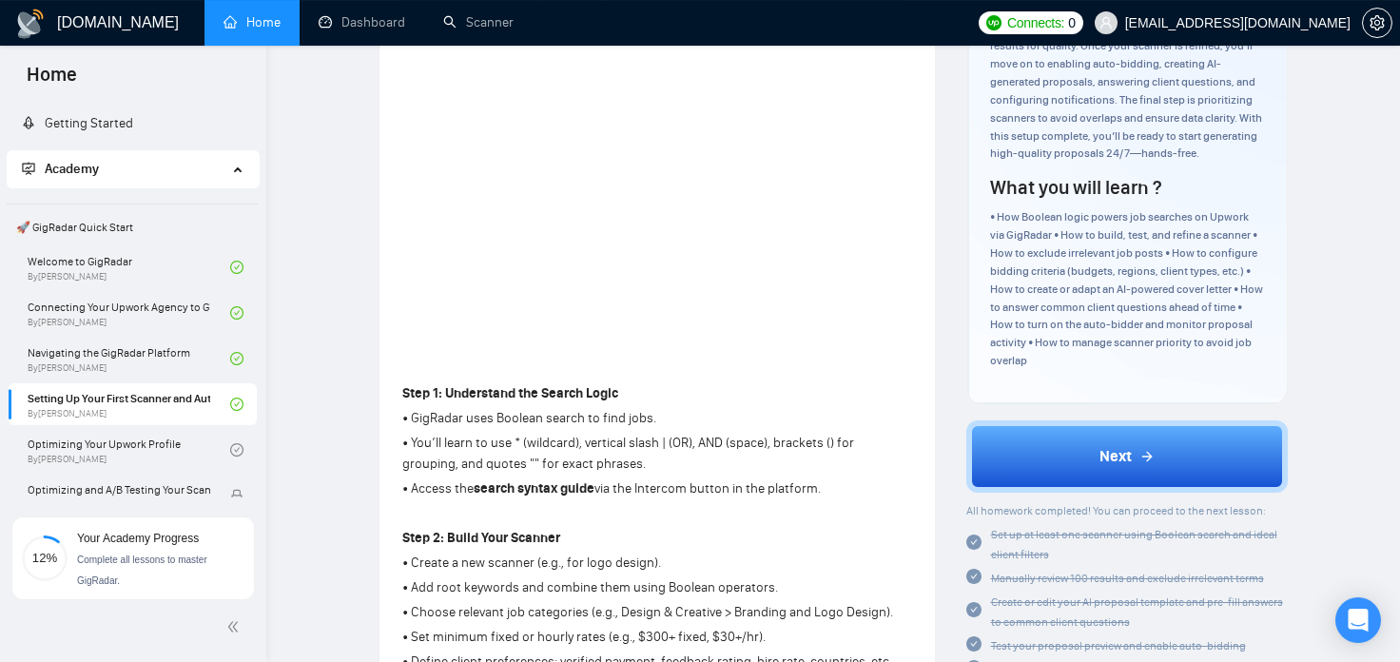
scroll to position [315, 0]
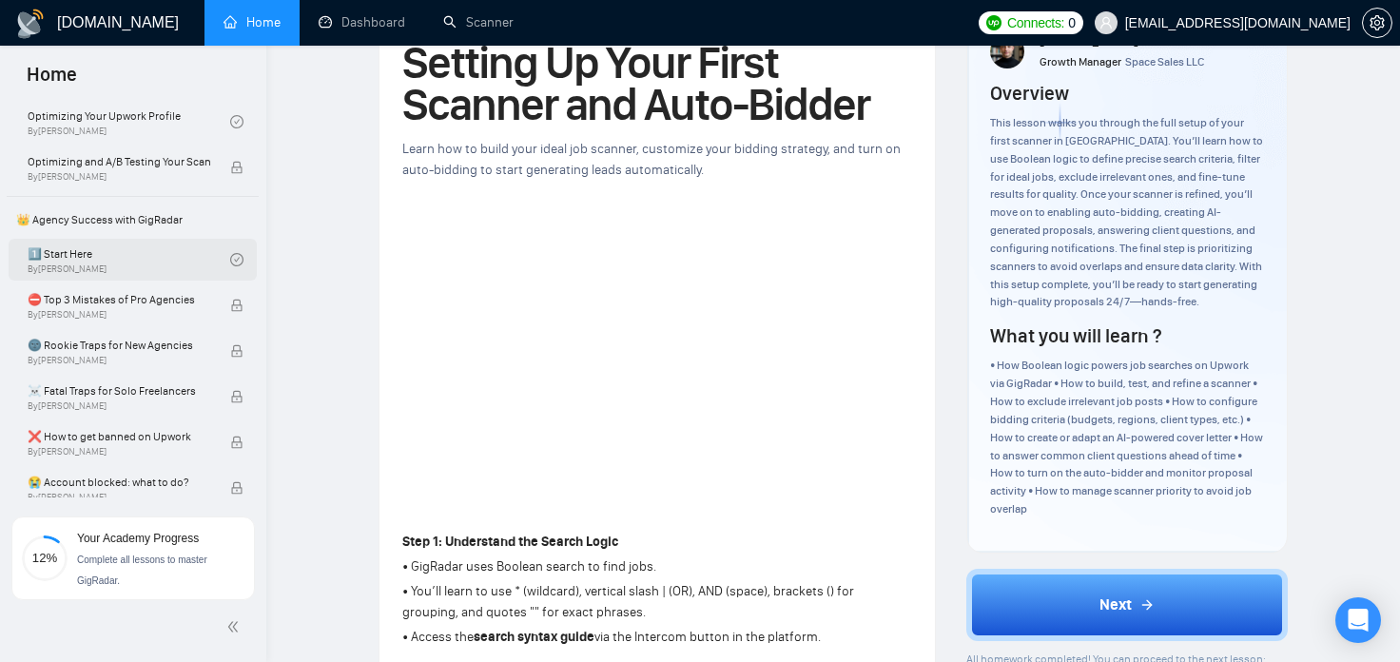
scroll to position [219, 0]
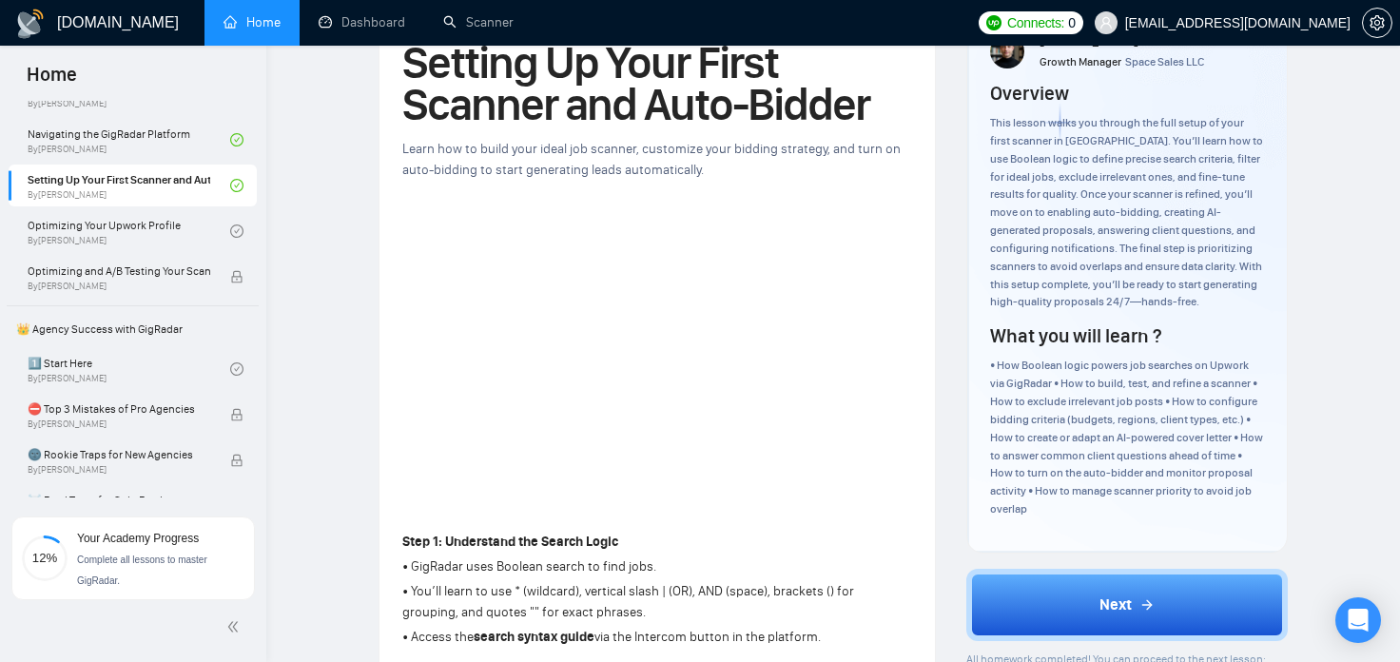
click at [121, 236] on div "Finish previous lessons to unlock this one." at bounding box center [147, 221] width 238 height 61
click at [177, 227] on link "Optimizing Your Upwork Profile By Vlad Timinsky" at bounding box center [129, 231] width 203 height 42
